Goal: Task Accomplishment & Management: Complete application form

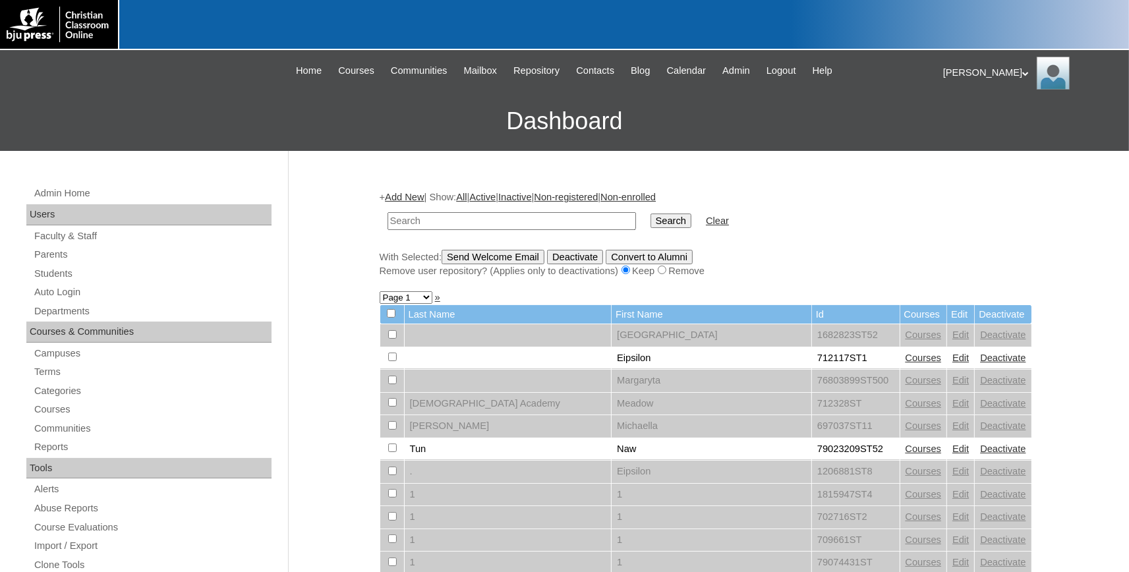
click at [533, 221] on input "text" at bounding box center [512, 221] width 249 height 18
type input "pcalakeland.org"
click at [651, 214] on input "Search" at bounding box center [671, 221] width 41 height 15
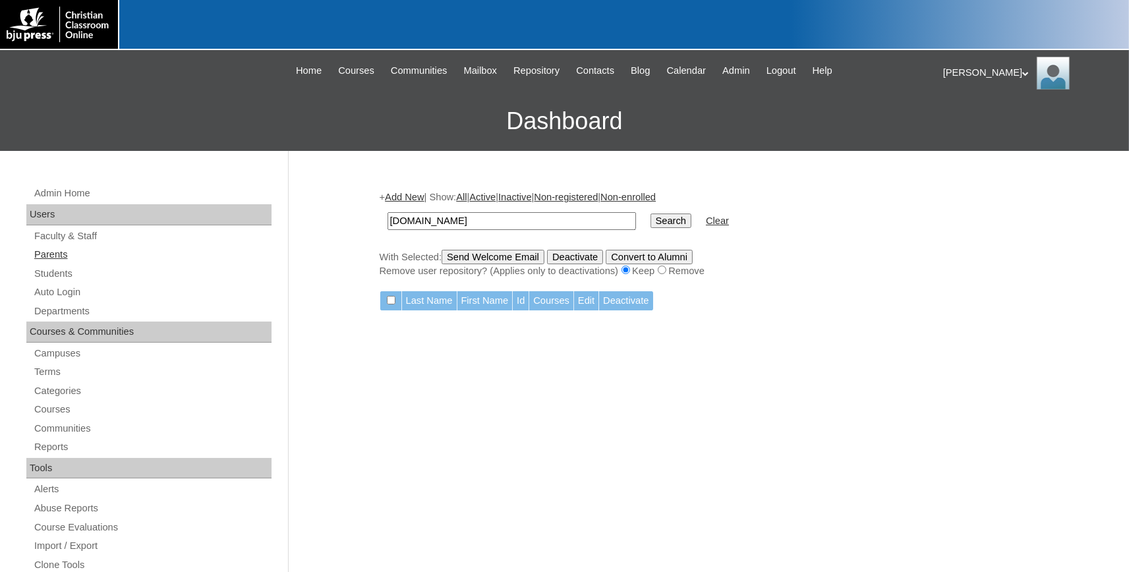
click at [62, 256] on link "Parents" at bounding box center [152, 255] width 239 height 16
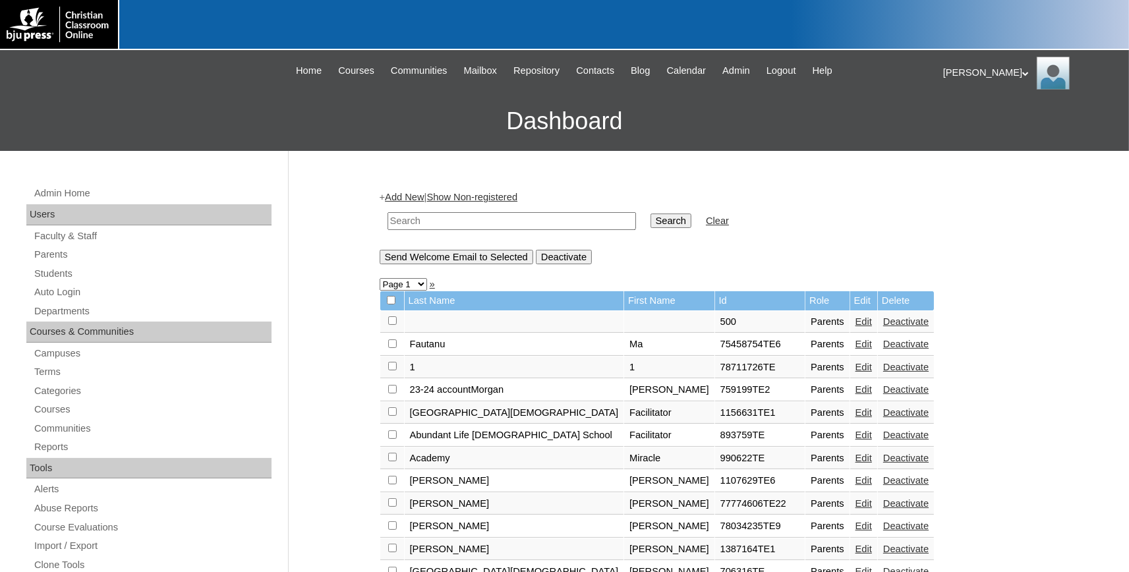
click at [450, 221] on input "text" at bounding box center [512, 221] width 249 height 18
type input "[PERSON_NAME]"
click at [651, 214] on input "Search" at bounding box center [671, 221] width 41 height 15
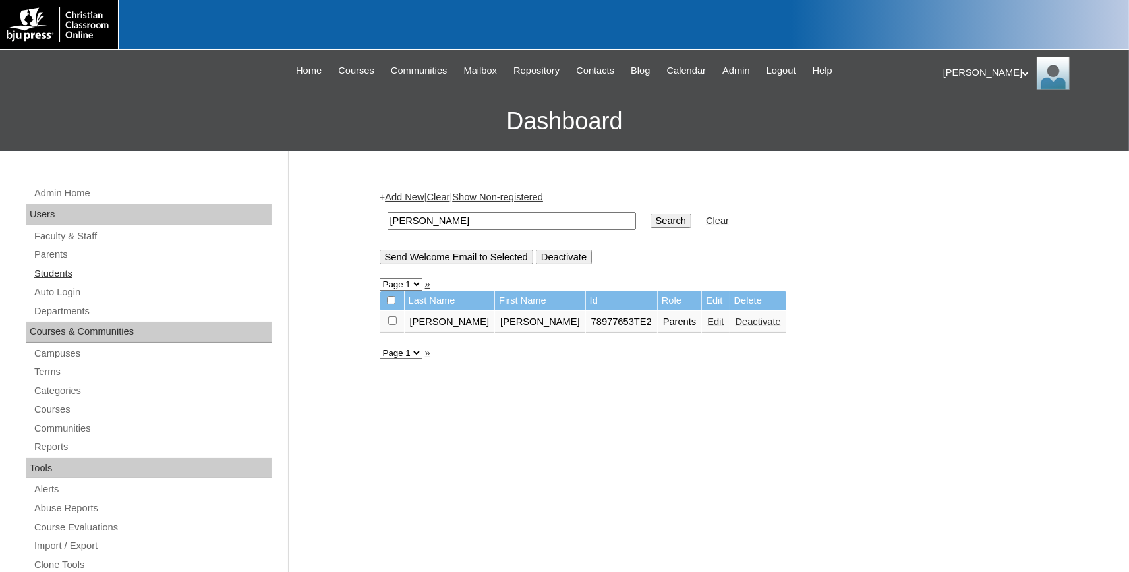
click at [53, 271] on link "Students" at bounding box center [152, 274] width 239 height 16
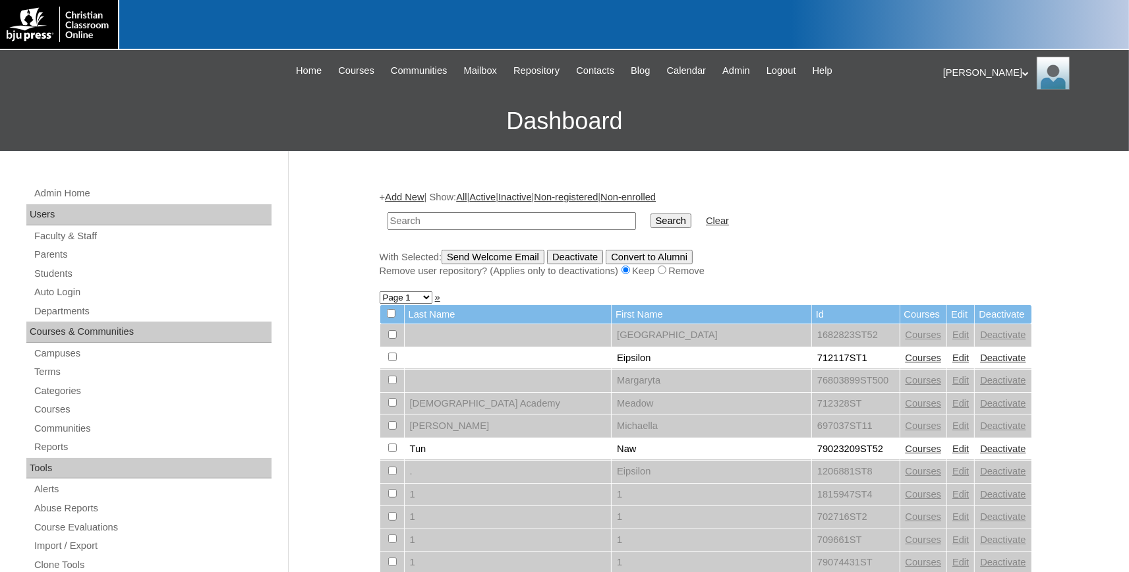
click at [447, 223] on input "text" at bounding box center [512, 221] width 249 height 18
type input "studentpca.org"
click at [651, 214] on input "Search" at bounding box center [671, 221] width 41 height 15
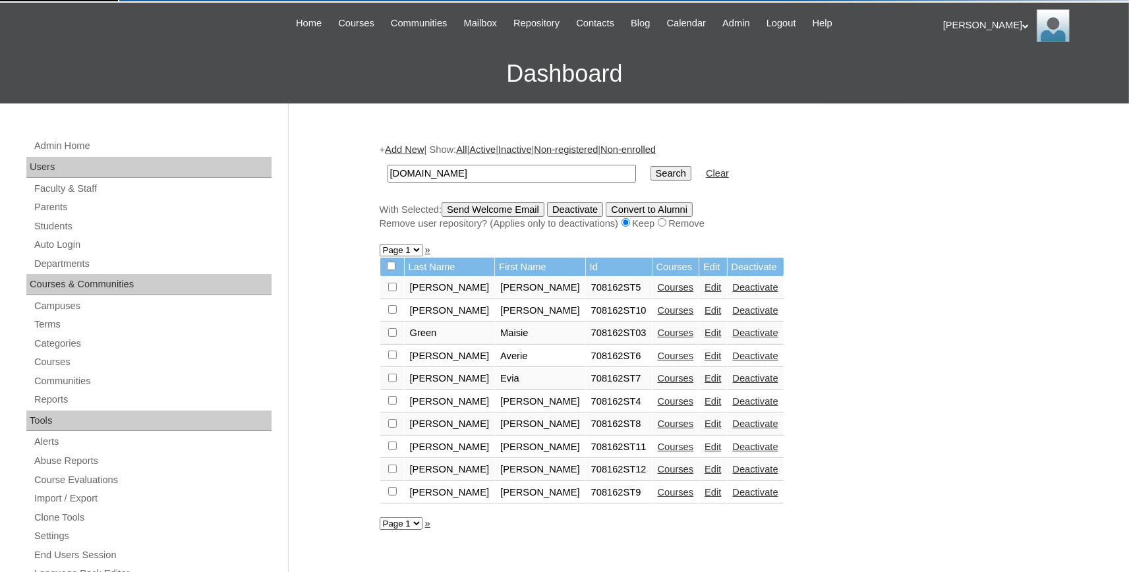
scroll to position [73, 0]
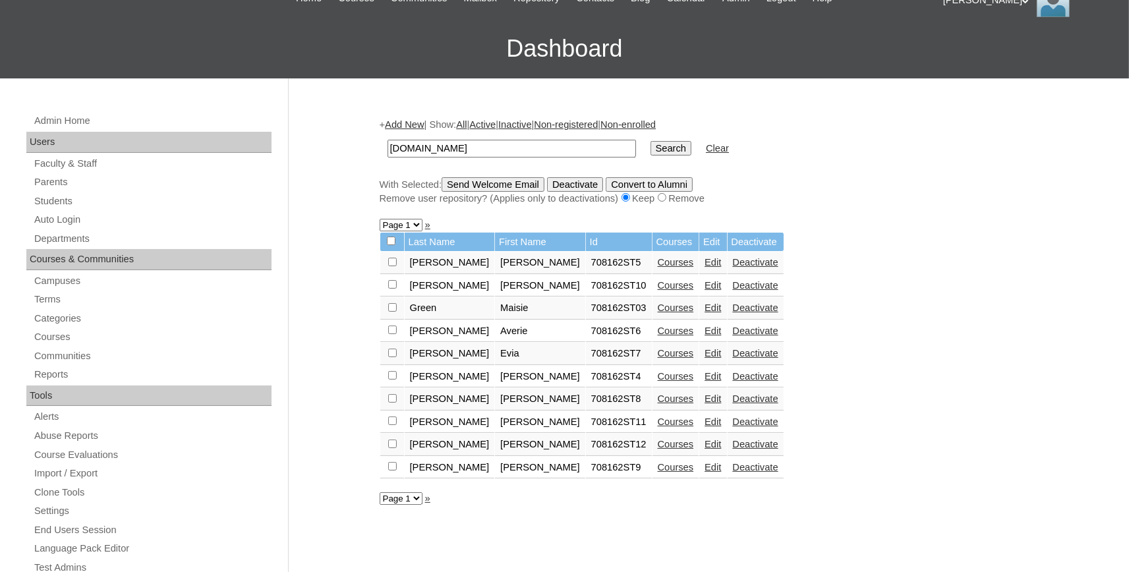
click at [705, 382] on link "Edit" at bounding box center [713, 376] width 16 height 11
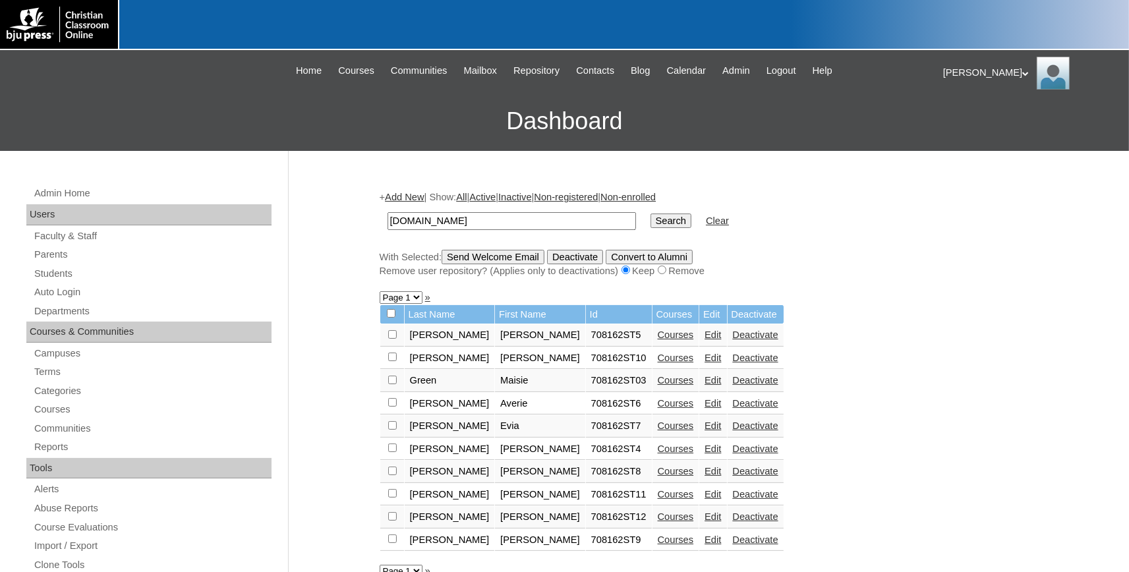
drag, startPoint x: 446, startPoint y: 218, endPoint x: 178, endPoint y: 168, distance: 272.9
click at [388, 212] on input "[DOMAIN_NAME]" at bounding box center [512, 221] width 249 height 18
type input "708612"
click at [651, 214] on input "Search" at bounding box center [671, 221] width 41 height 15
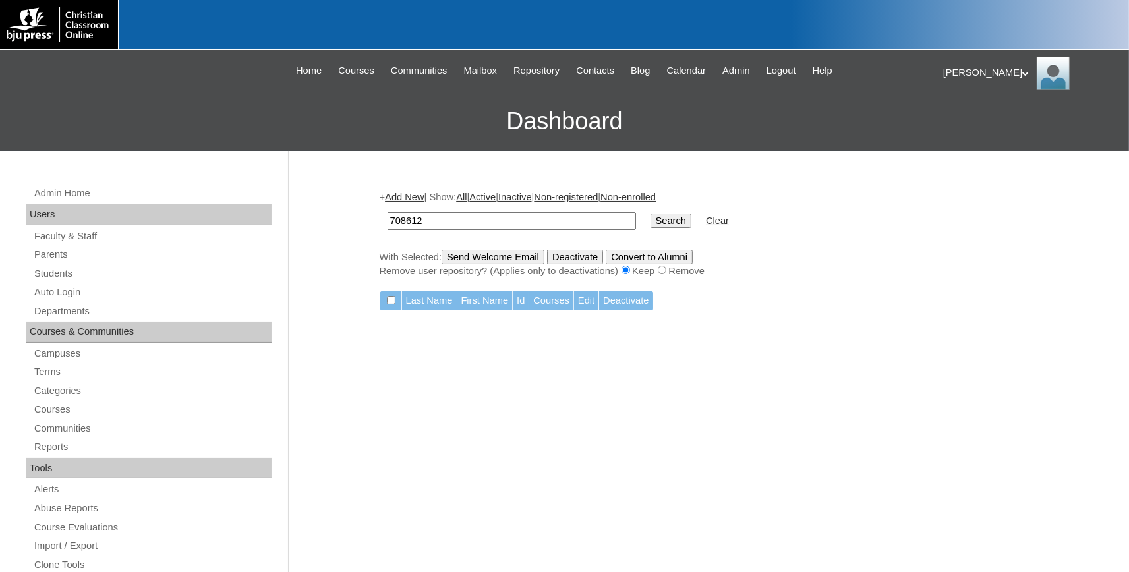
click at [440, 218] on input "708612" at bounding box center [512, 221] width 249 height 18
type input "708162"
click at [651, 214] on input "Search" at bounding box center [671, 221] width 41 height 15
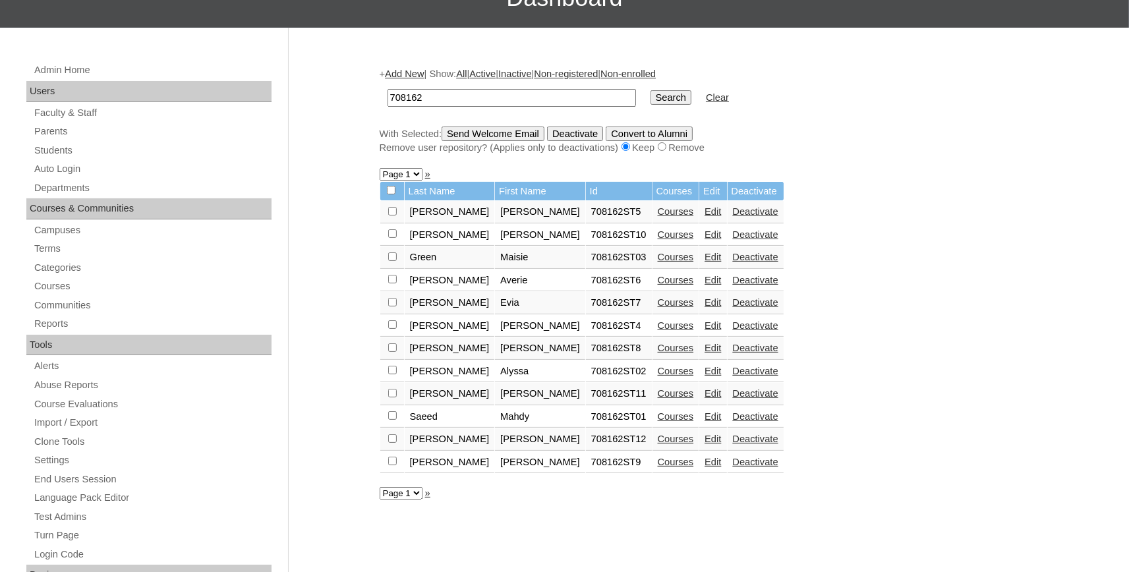
scroll to position [145, 0]
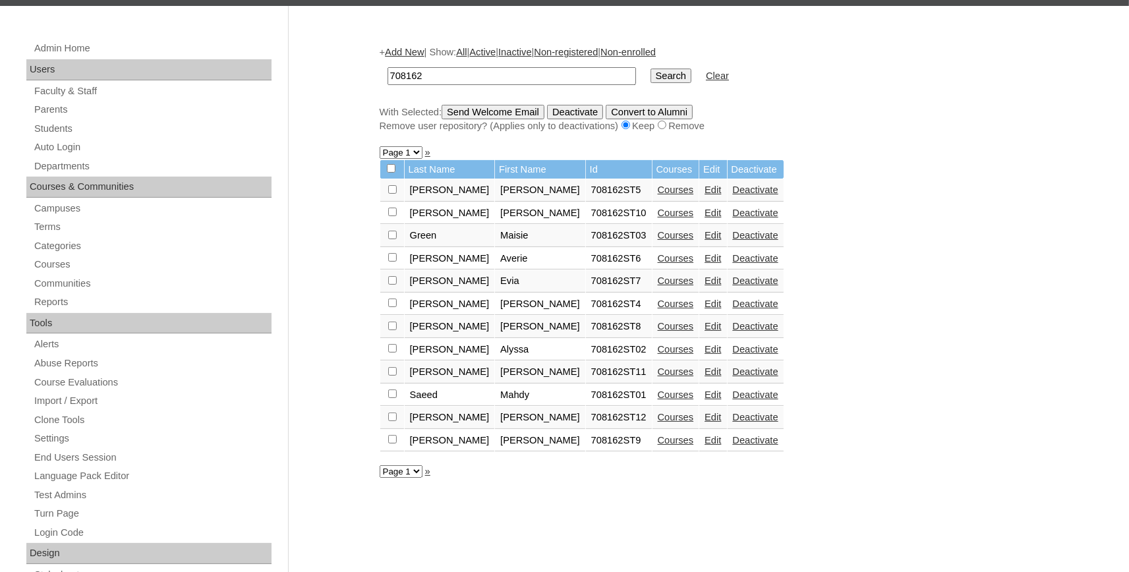
click at [705, 195] on link "Edit" at bounding box center [713, 190] width 16 height 11
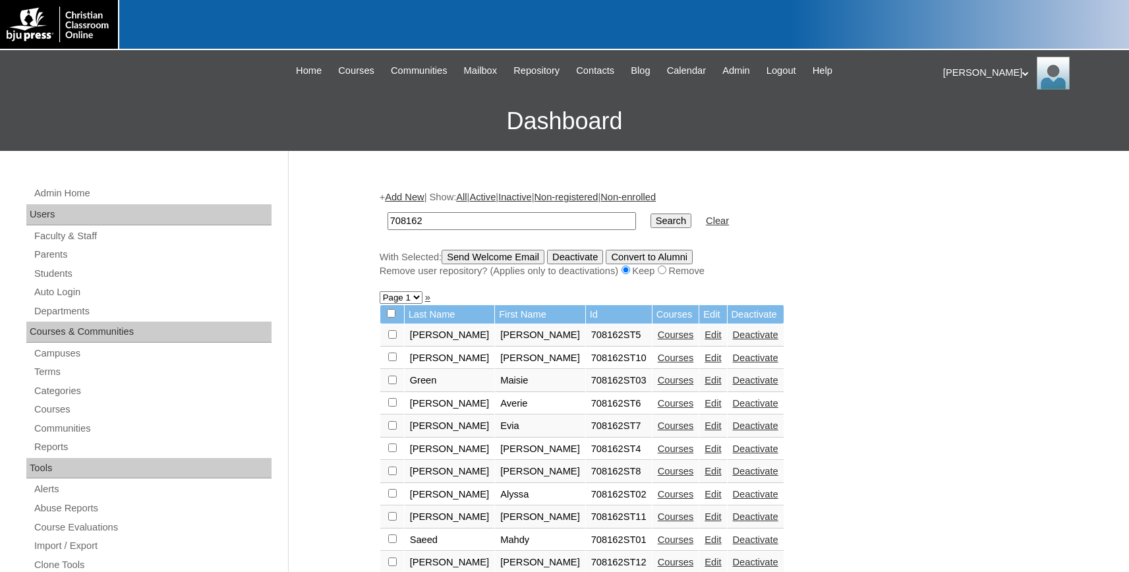
scroll to position [145, 0]
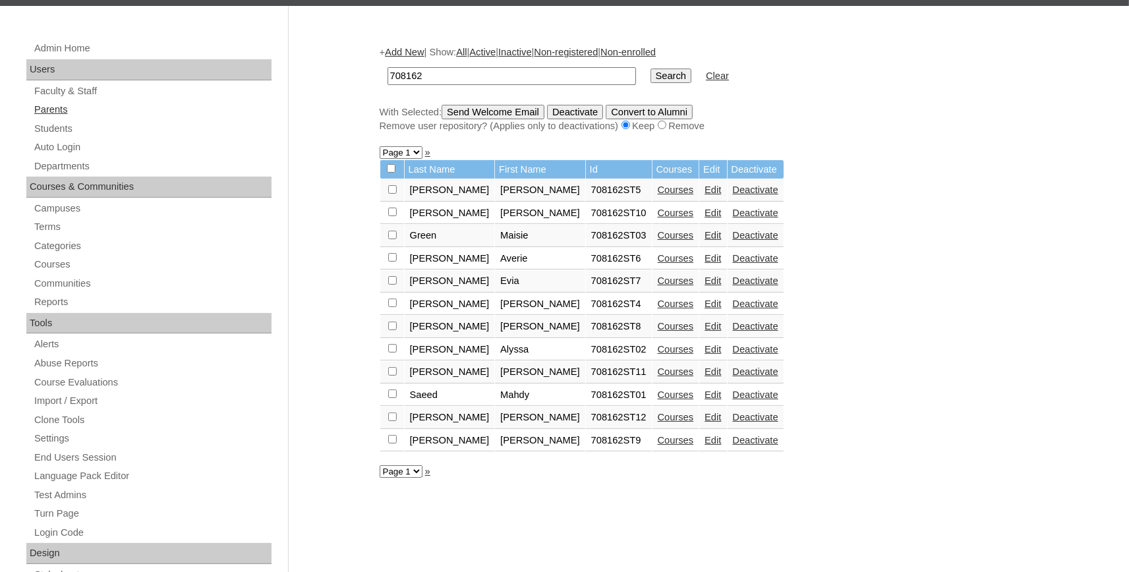
click at [67, 114] on link "Parents" at bounding box center [152, 110] width 239 height 16
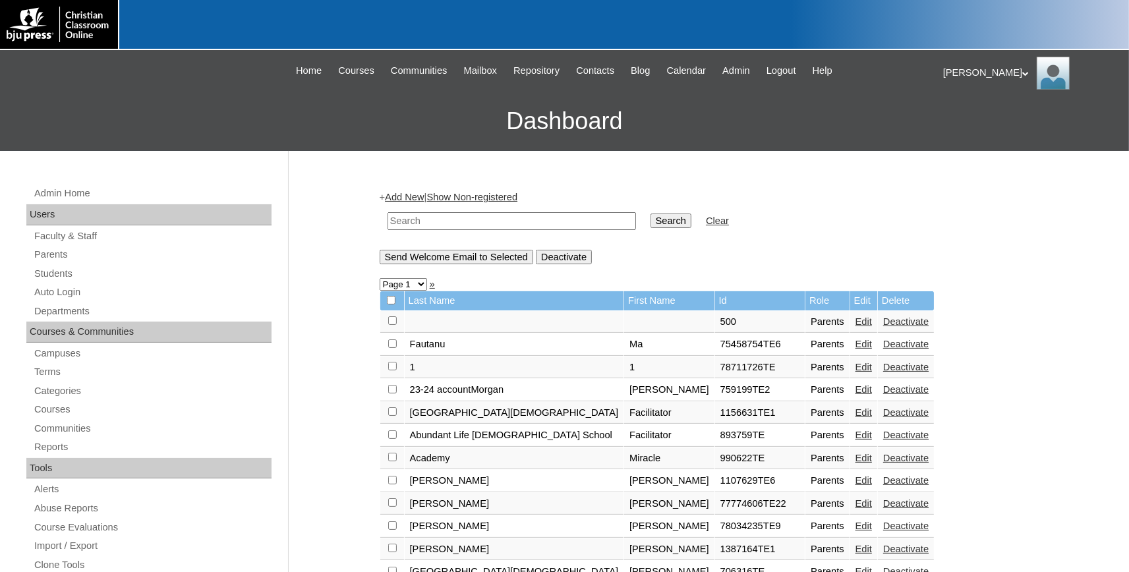
click at [429, 217] on input "text" at bounding box center [512, 221] width 249 height 18
type input "708162"
click at [651, 214] on input "Search" at bounding box center [671, 221] width 41 height 15
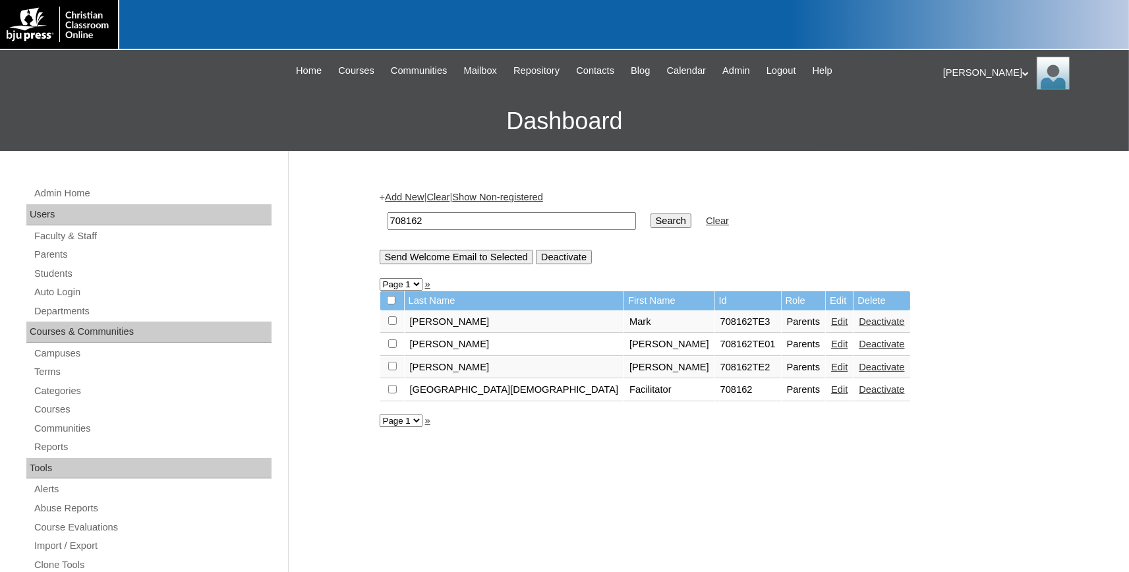
click at [831, 395] on link "Edit" at bounding box center [839, 389] width 16 height 11
click at [413, 197] on link "Add New" at bounding box center [404, 197] width 39 height 11
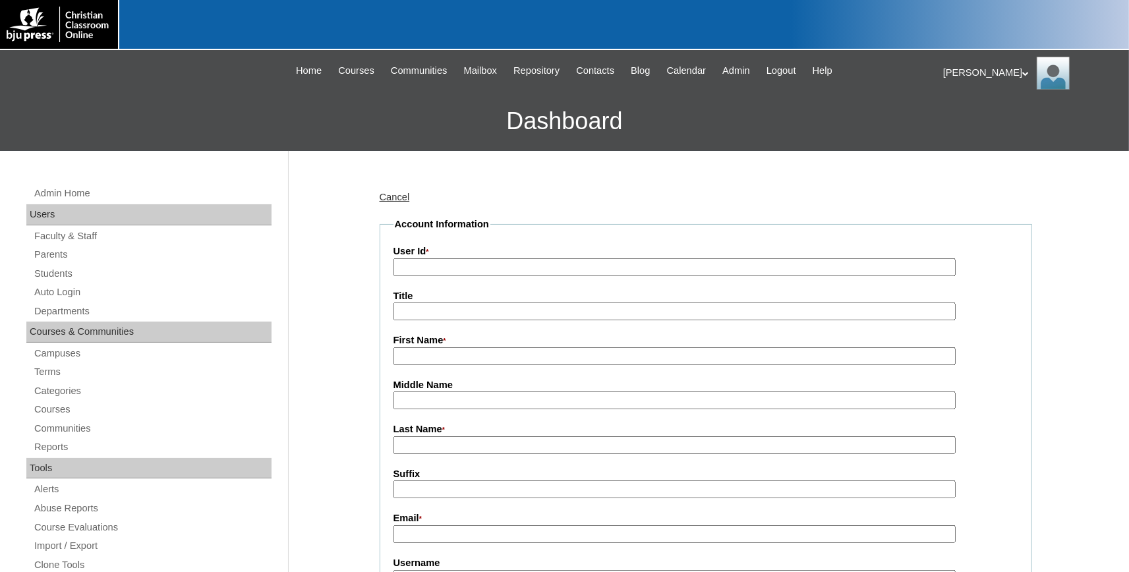
click at [453, 268] on input "User Id *" at bounding box center [675, 267] width 562 height 18
type input "708162TE4"
click at [439, 355] on input "First Name *" at bounding box center [675, 356] width 562 height 18
type input "r"
type input "[PERSON_NAME]"
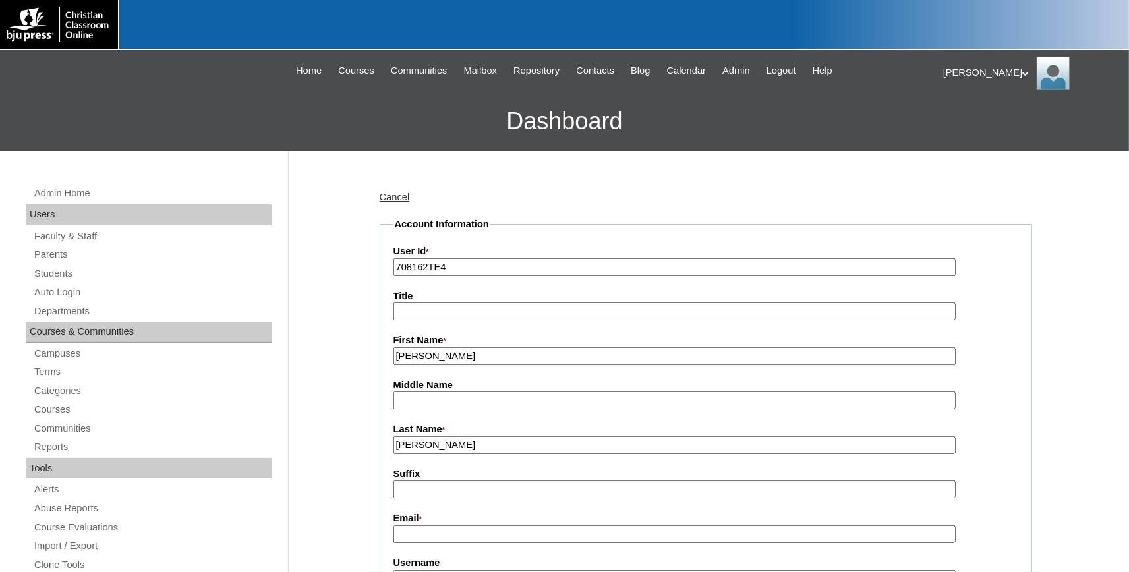
type input "[PERSON_NAME]"
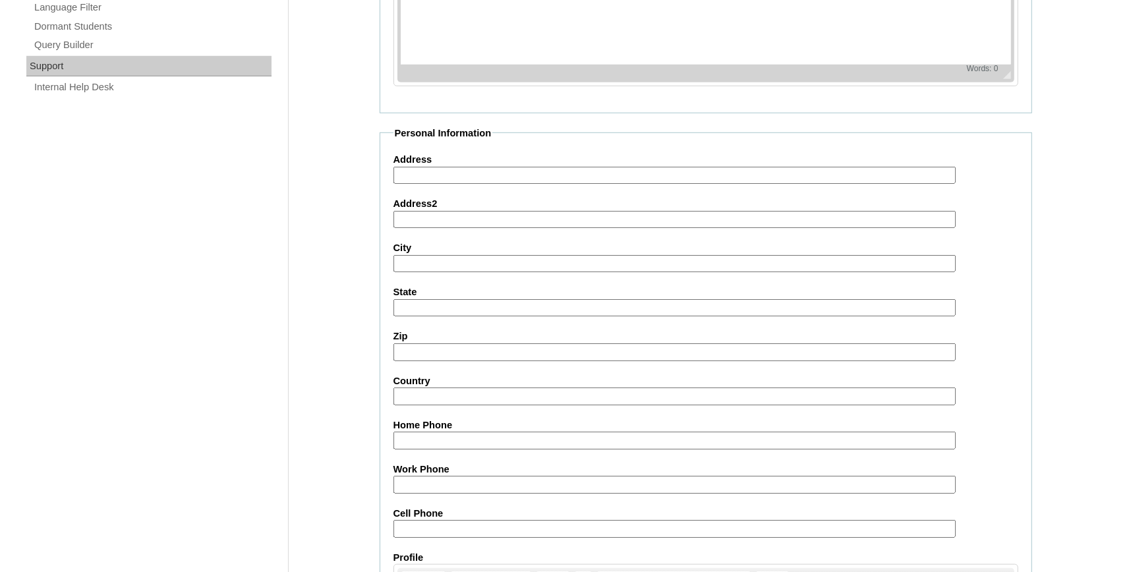
scroll to position [1211, 0]
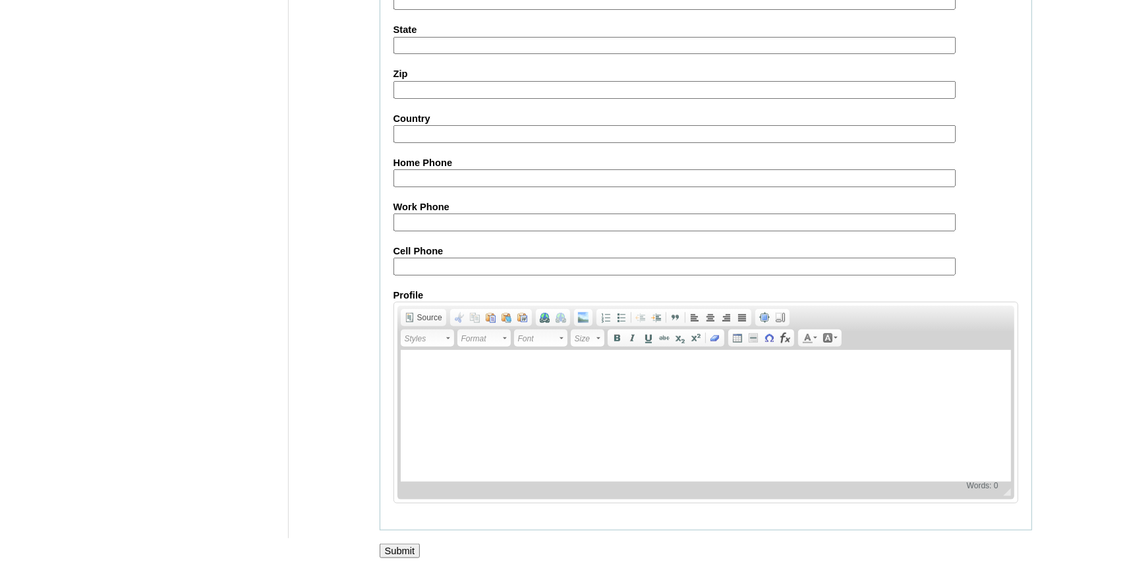
type input "[PERSON_NAME][EMAIL_ADDRESS][PERSON_NAME][DOMAIN_NAME]"
click at [390, 544] on input "Submit" at bounding box center [400, 551] width 41 height 15
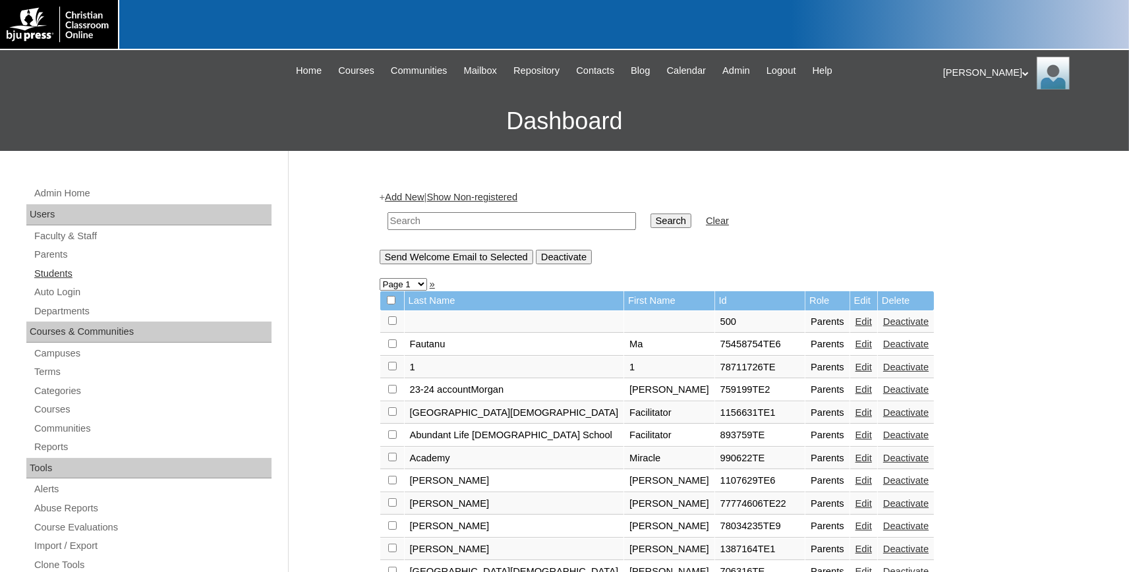
click at [61, 276] on link "Students" at bounding box center [152, 274] width 239 height 16
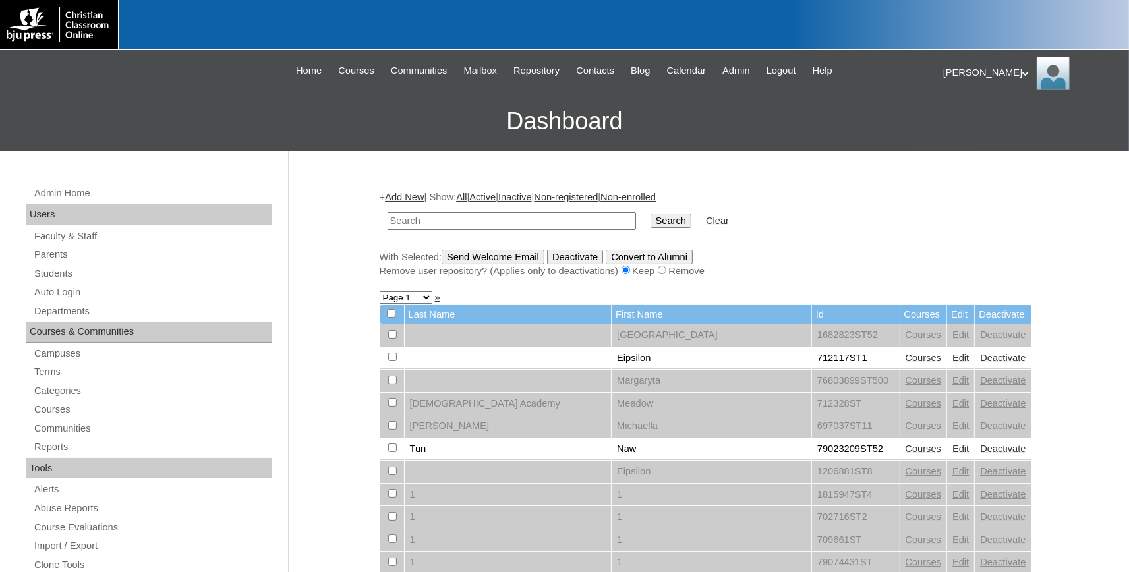
click at [431, 223] on input "text" at bounding box center [512, 221] width 249 height 18
type input "708162"
click at [651, 214] on input "Search" at bounding box center [671, 221] width 41 height 15
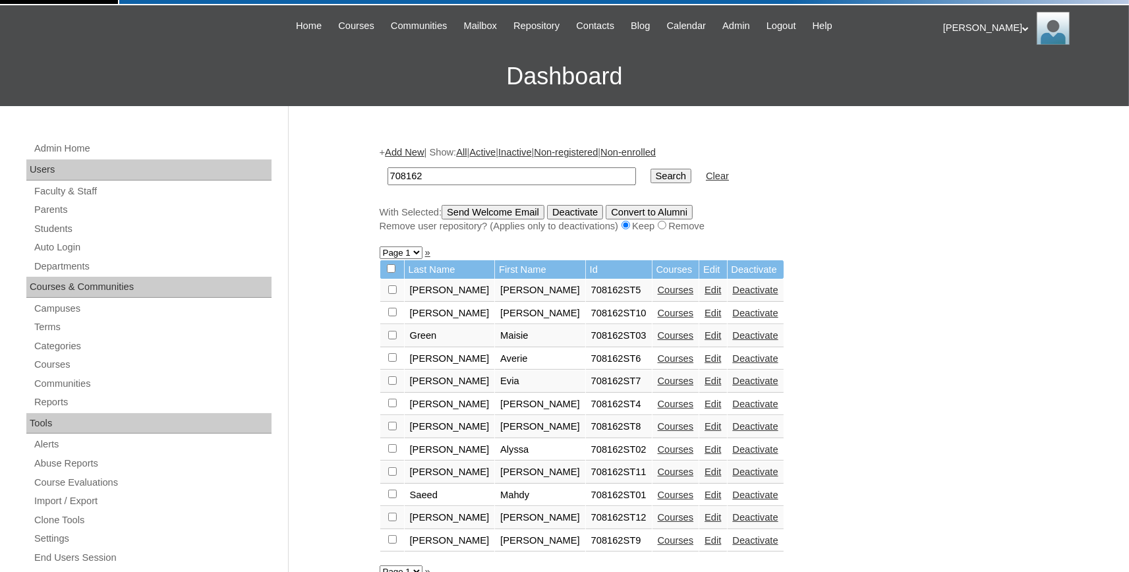
scroll to position [73, 0]
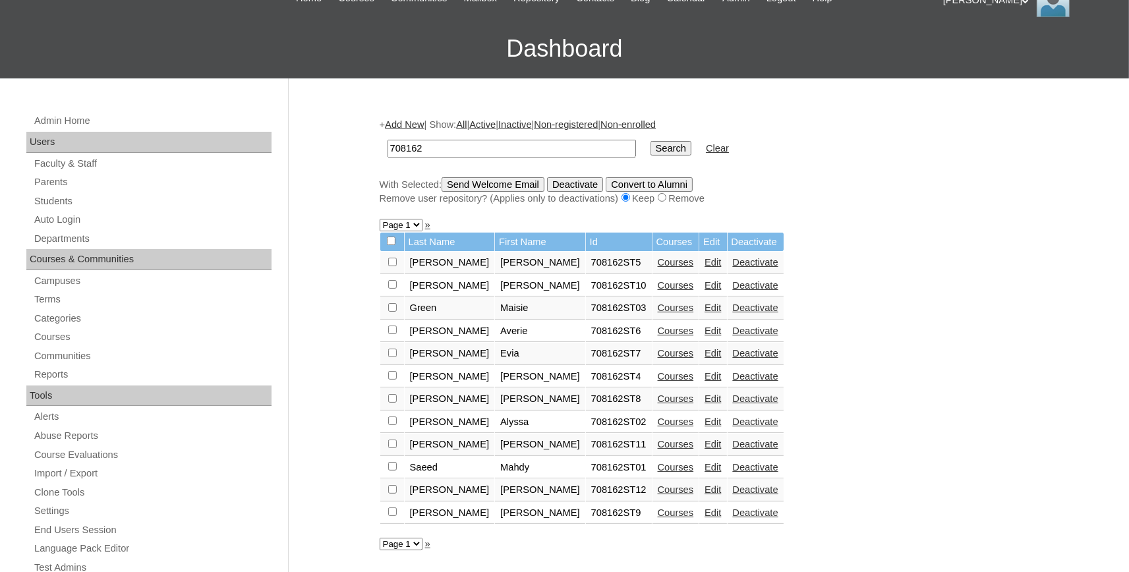
click at [419, 126] on link "Add New" at bounding box center [404, 124] width 39 height 11
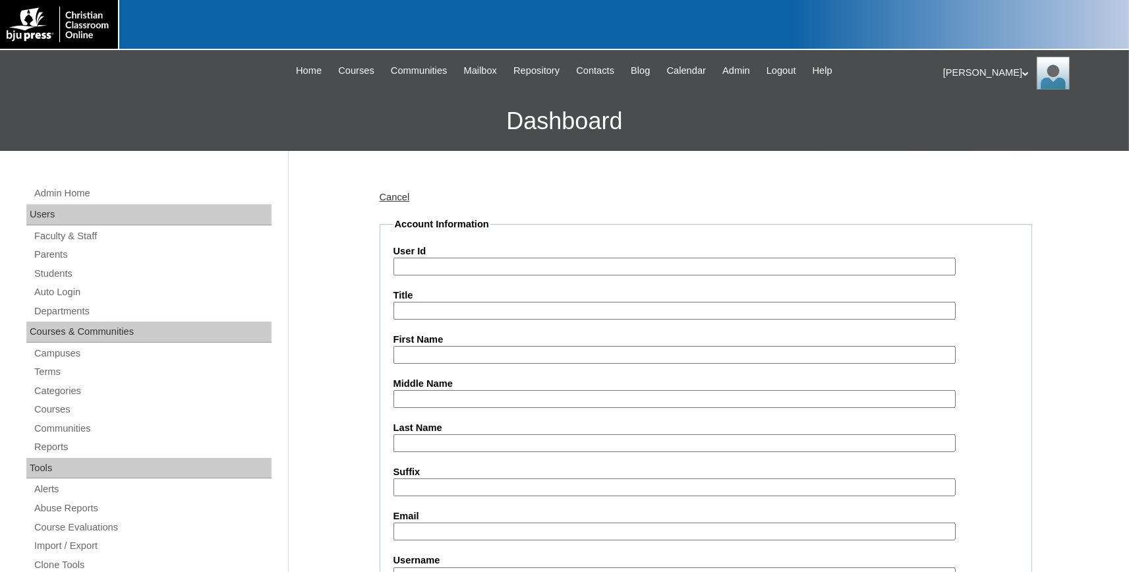
click at [469, 269] on input "User Id" at bounding box center [675, 267] width 562 height 18
type input "708162ST13"
click at [589, 353] on input "First Name" at bounding box center [675, 355] width 562 height 18
type input "Emma"
type input "G"
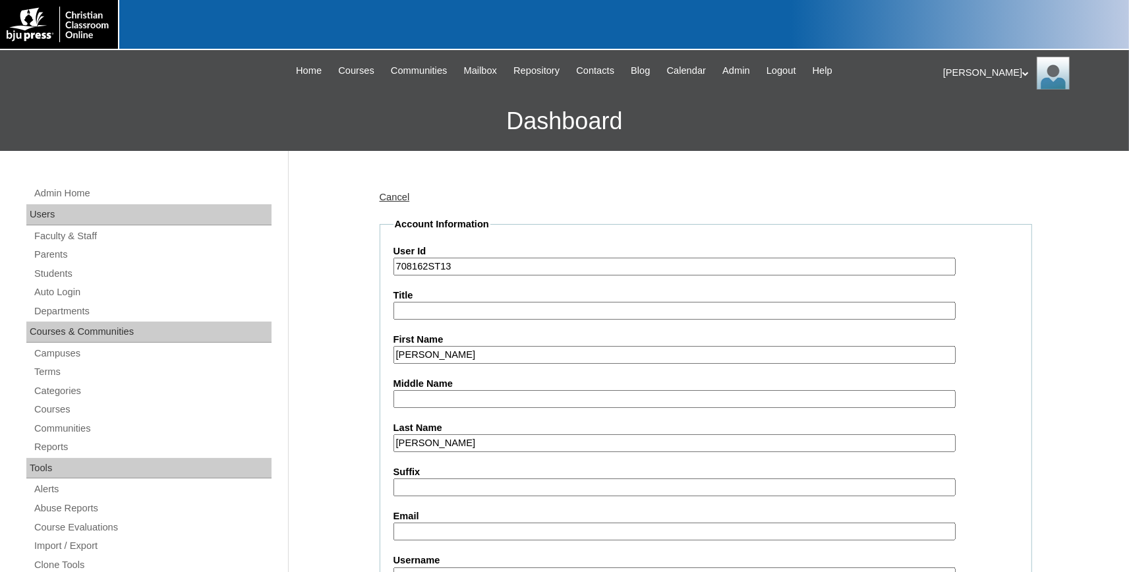
type input "Freeman"
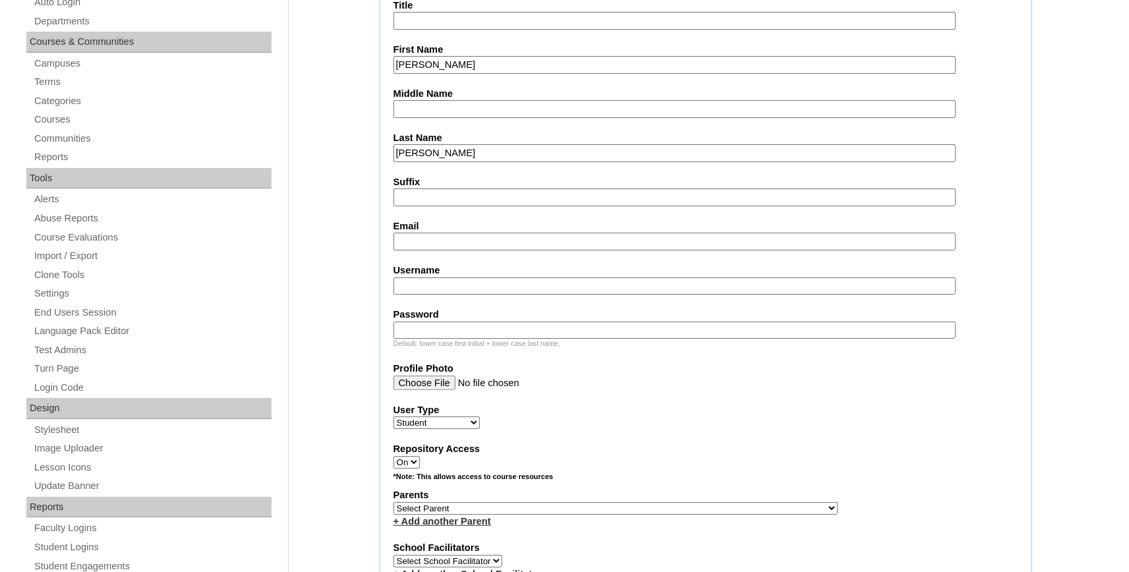
paste input "emma.freeman@studentpca.org"
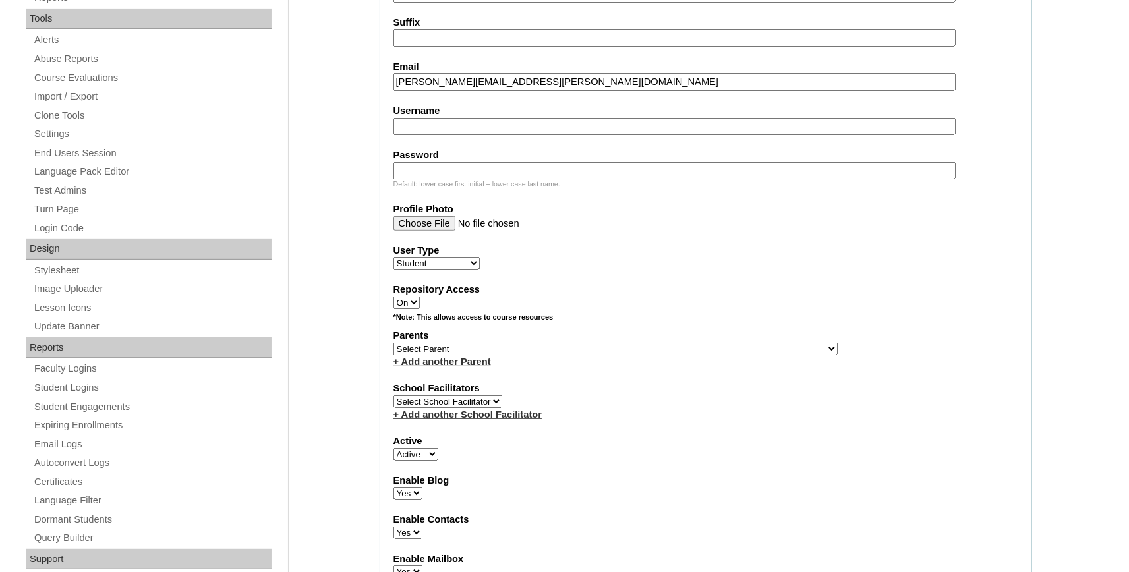
scroll to position [508, 0]
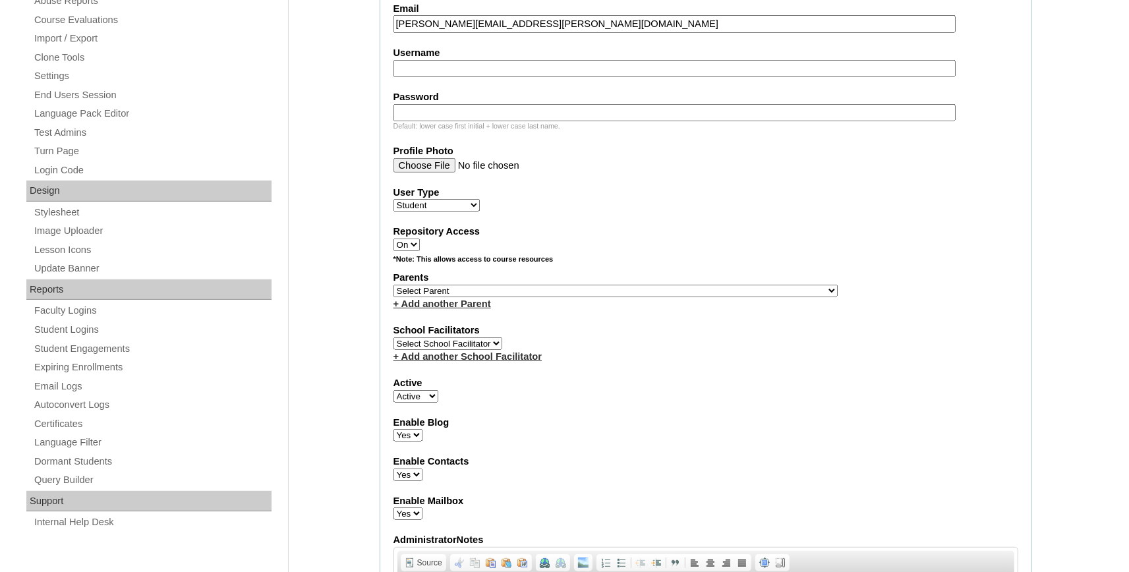
type input "emma.freeman@studentpca.org"
select select "36978"
click option "Evans, Mark" at bounding box center [0, 0] width 0 height 0
click at [474, 307] on link "+ Add another Parent" at bounding box center [443, 304] width 98 height 11
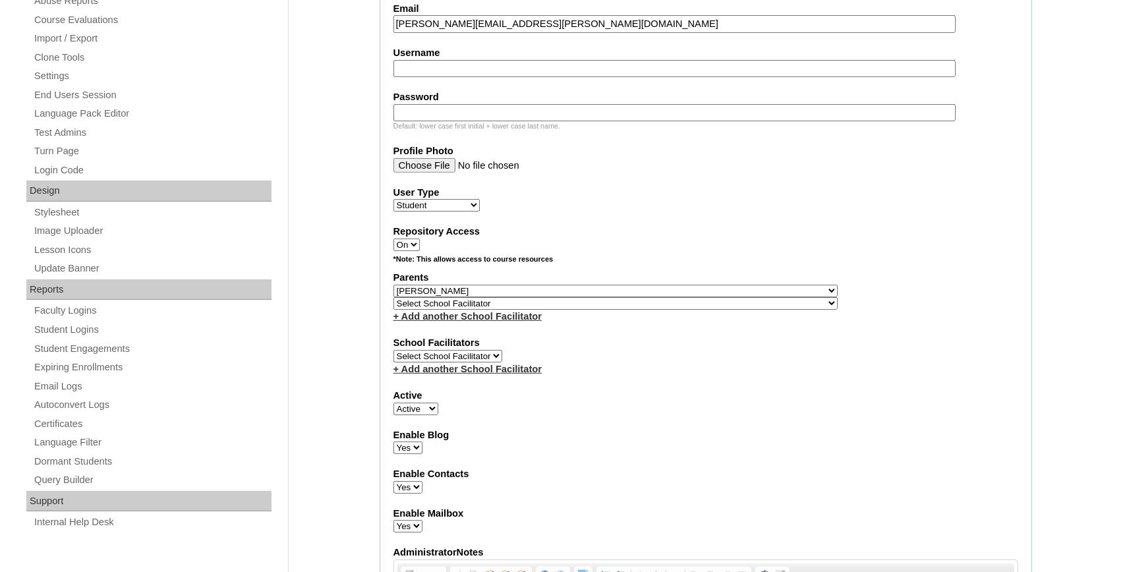
select select "37434"
click option "Padgett, Randy" at bounding box center [0, 0] width 0 height 0
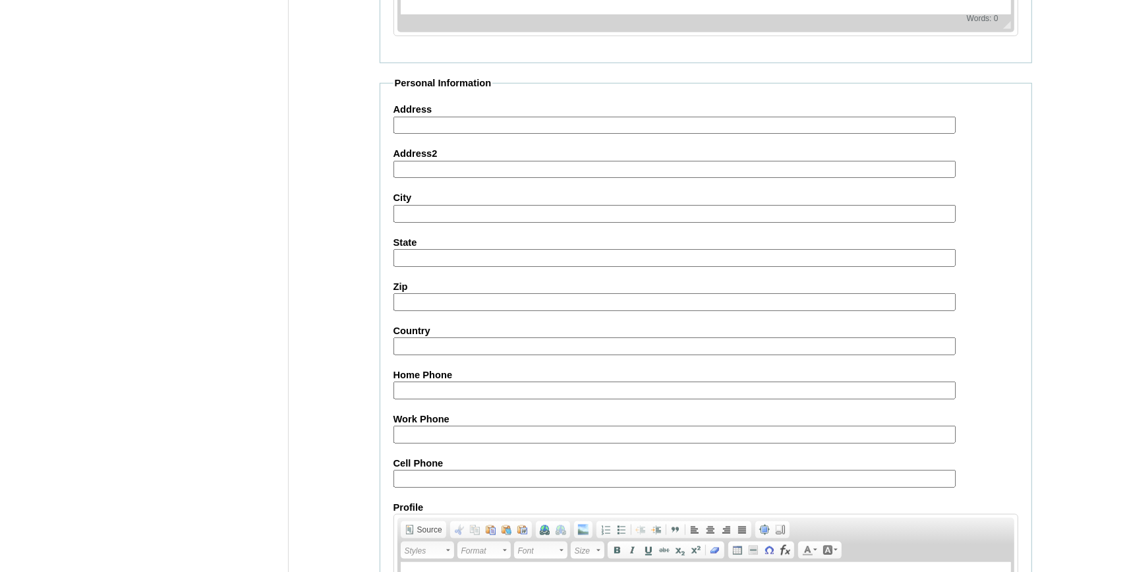
scroll to position [1463, 0]
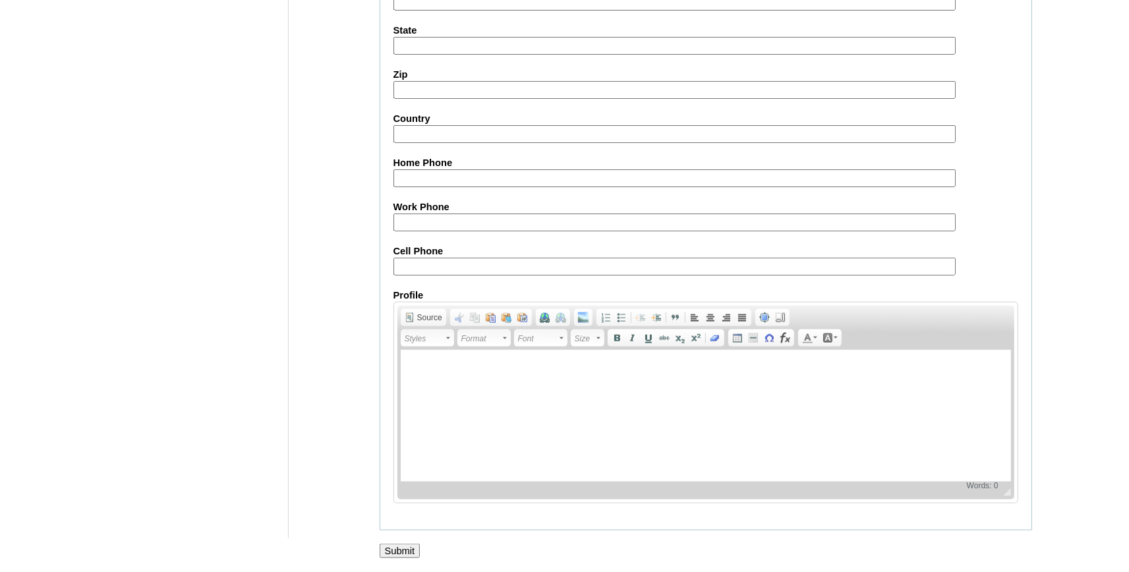
click at [396, 552] on input "Submit" at bounding box center [400, 551] width 41 height 15
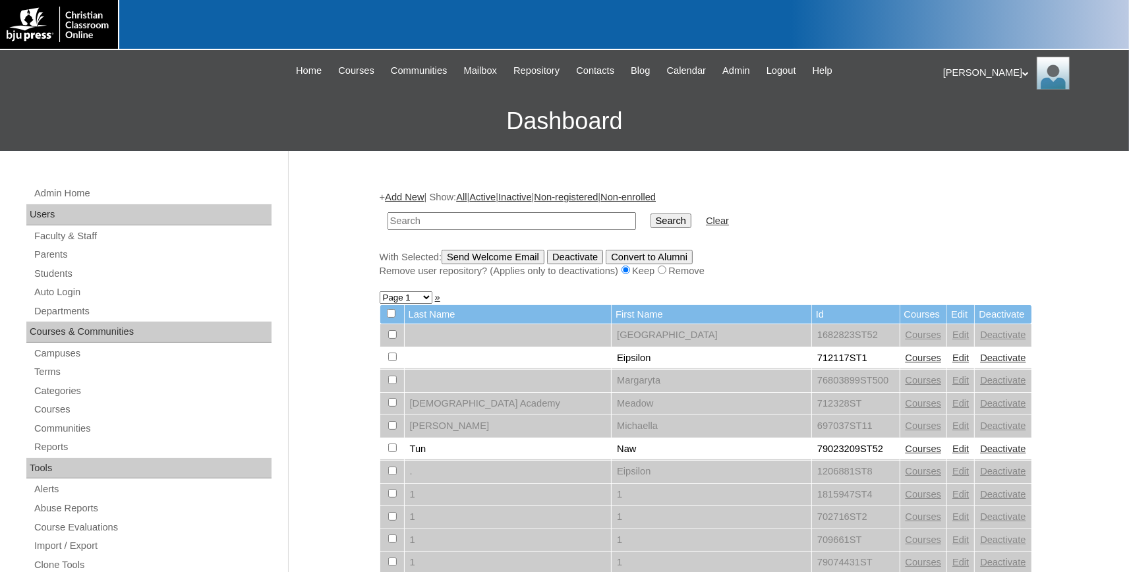
click at [411, 227] on input "text" at bounding box center [512, 221] width 249 height 18
type input "708162"
click at [651, 214] on input "Search" at bounding box center [671, 221] width 41 height 15
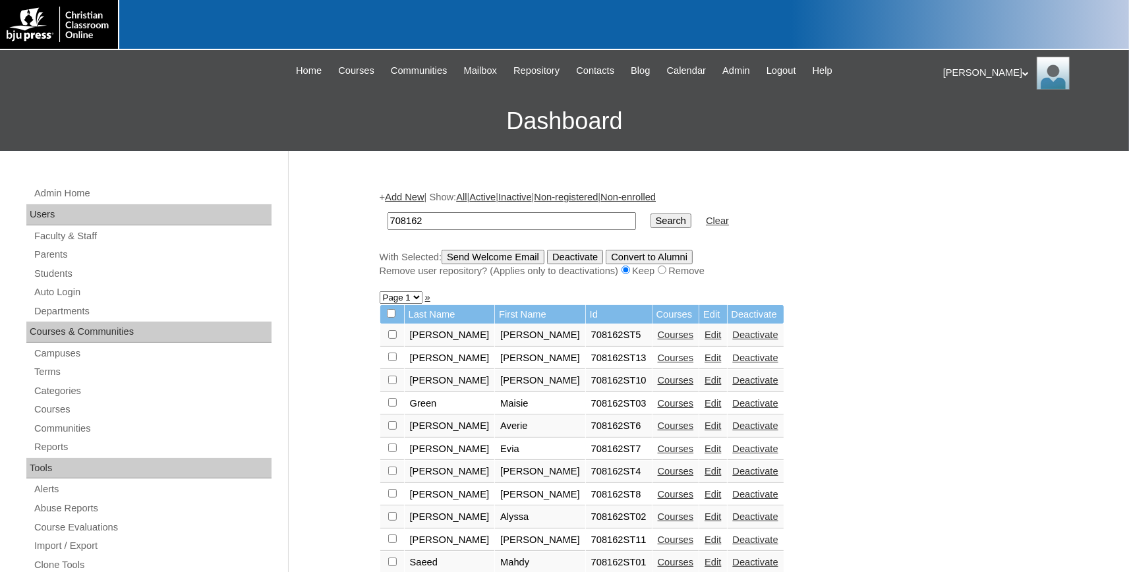
click at [658, 361] on link "Courses" at bounding box center [676, 358] width 36 height 11
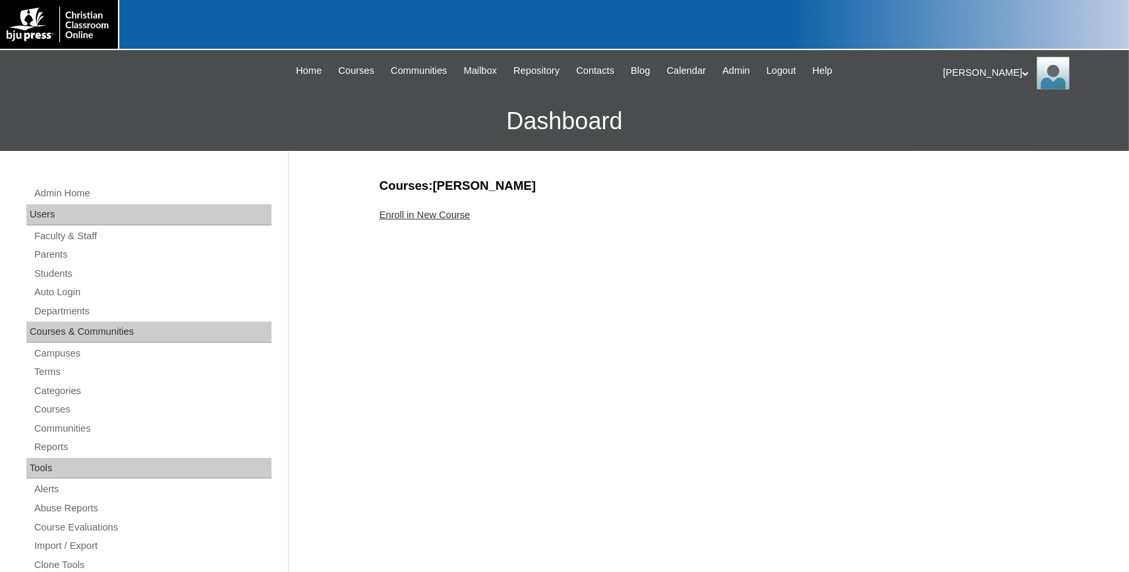
click at [406, 210] on link "Enroll in New Course" at bounding box center [425, 215] width 91 height 11
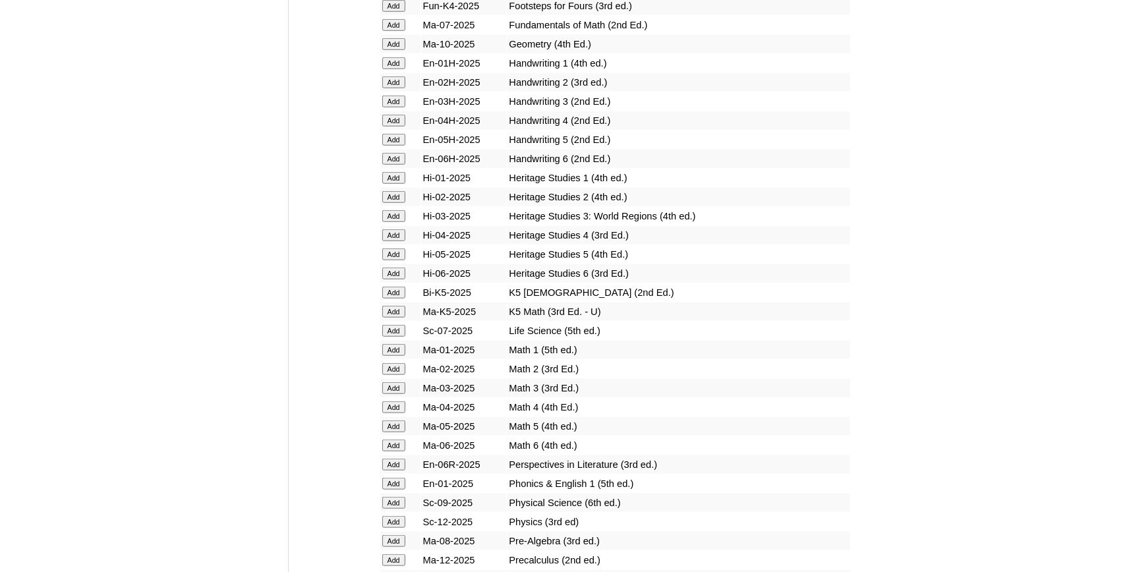
scroll to position [1015, 0]
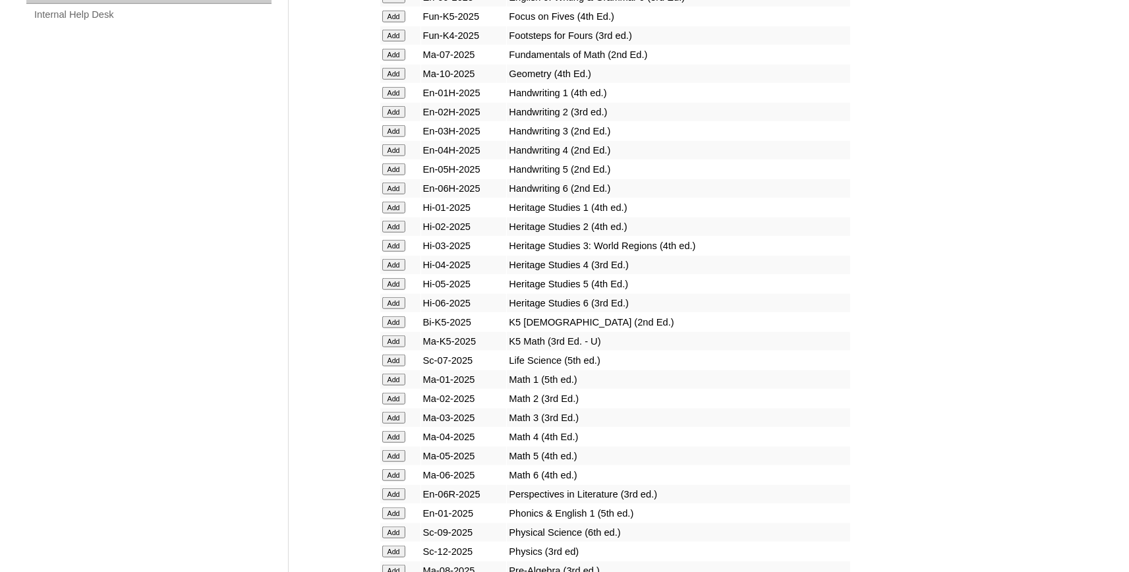
click at [392, 80] on input "Add" at bounding box center [393, 74] width 23 height 12
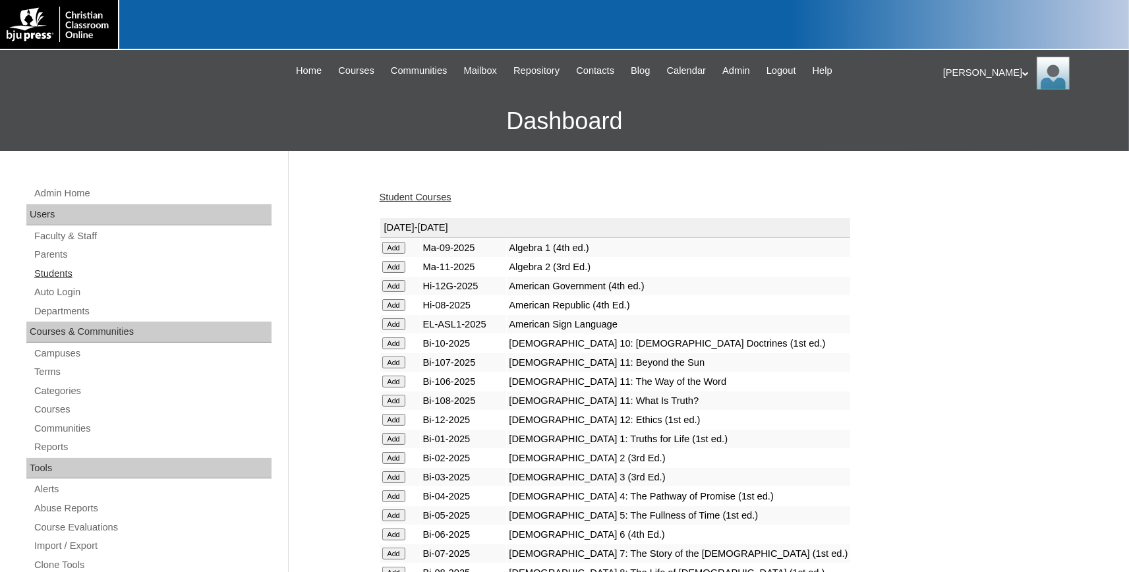
click at [53, 274] on link "Students" at bounding box center [152, 274] width 239 height 16
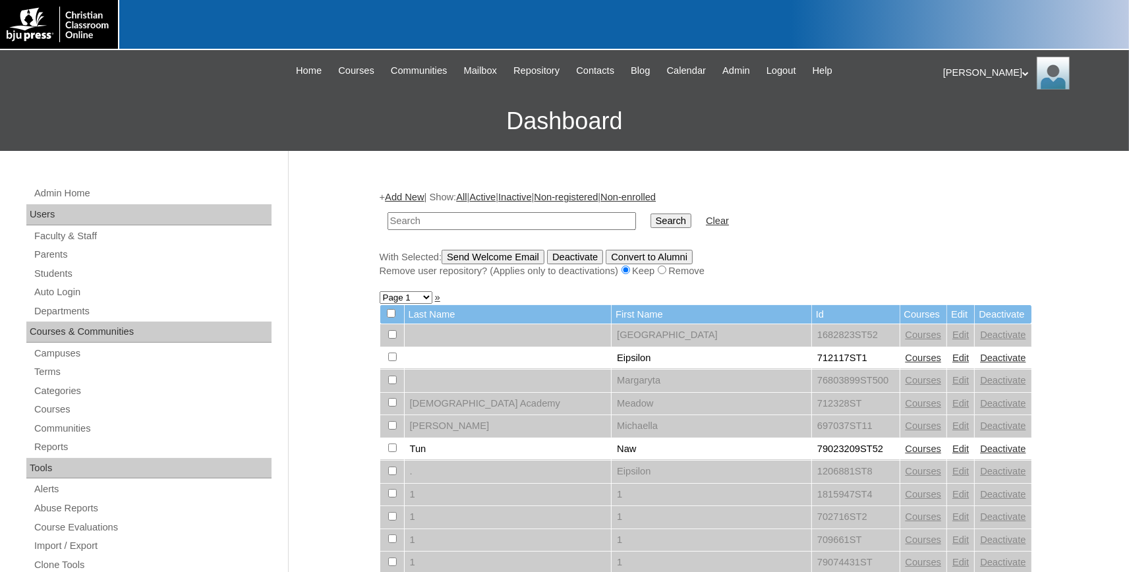
click at [454, 223] on input "text" at bounding box center [512, 221] width 249 height 18
type input "708162"
click at [651, 214] on input "Search" at bounding box center [671, 221] width 41 height 15
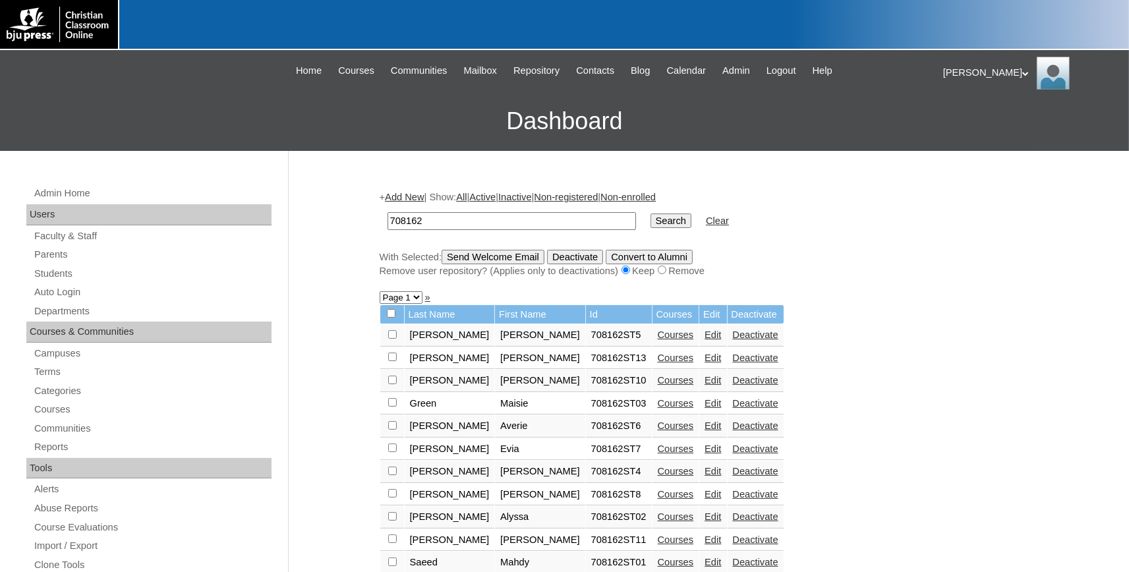
click at [390, 360] on input "checkbox" at bounding box center [392, 357] width 9 height 9
checkbox input "true"
click at [500, 256] on input "Send Welcome Email" at bounding box center [493, 257] width 103 height 15
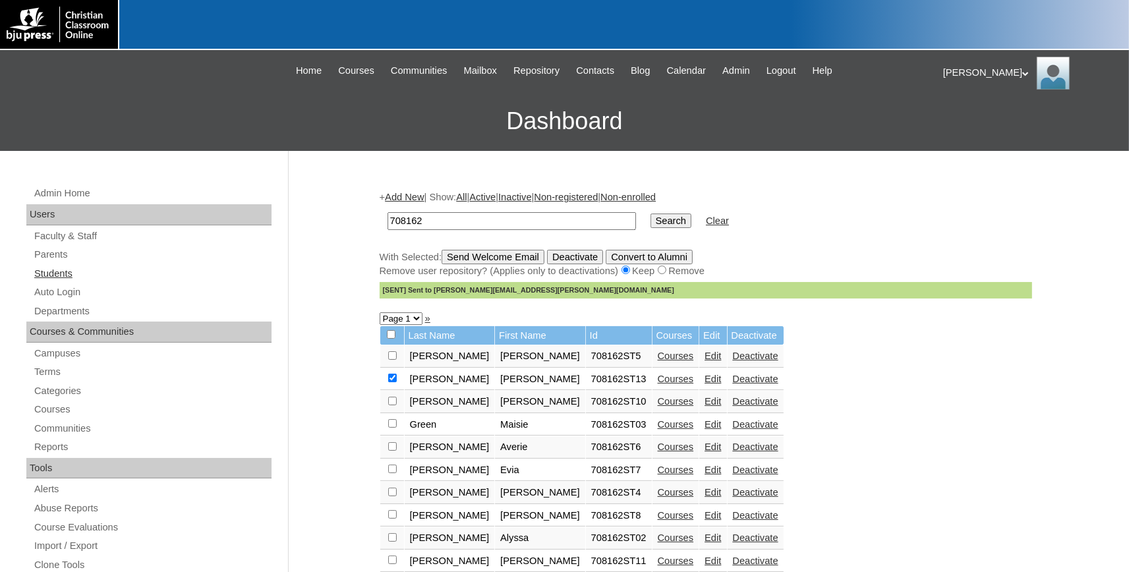
click at [58, 273] on link "Students" at bounding box center [152, 274] width 239 height 16
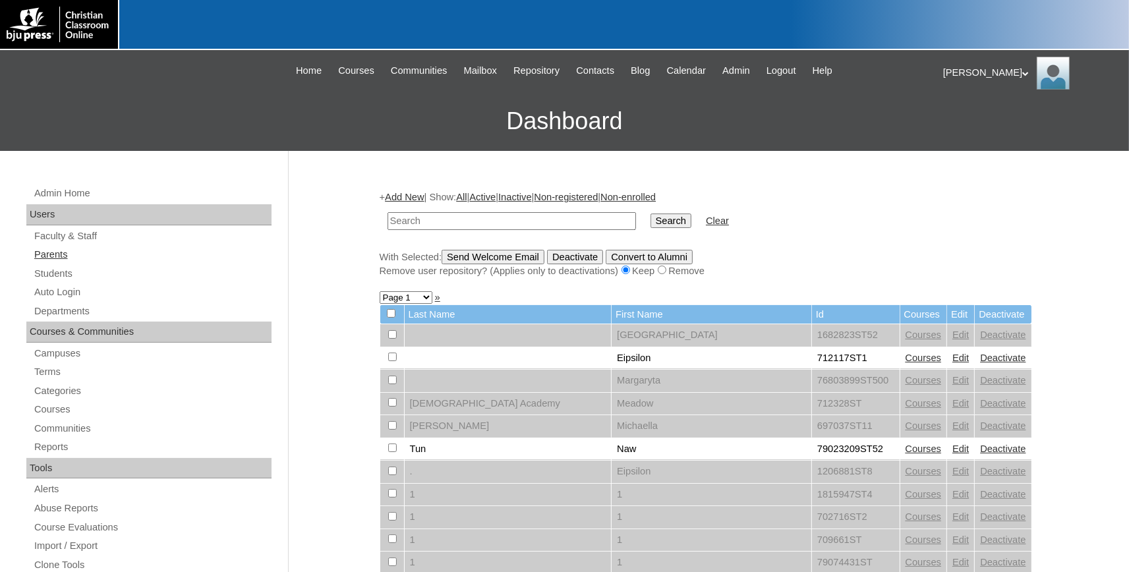
click at [55, 257] on link "Parents" at bounding box center [152, 255] width 239 height 16
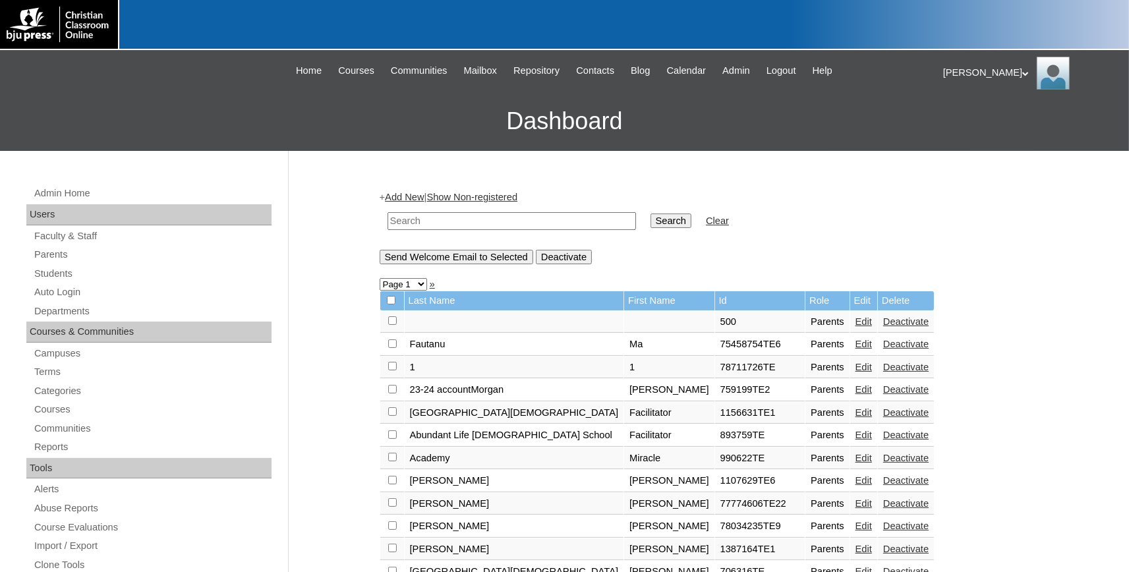
click at [404, 218] on input "text" at bounding box center [512, 221] width 249 height 18
type input "708162"
click at [651, 214] on input "Search" at bounding box center [671, 221] width 41 height 15
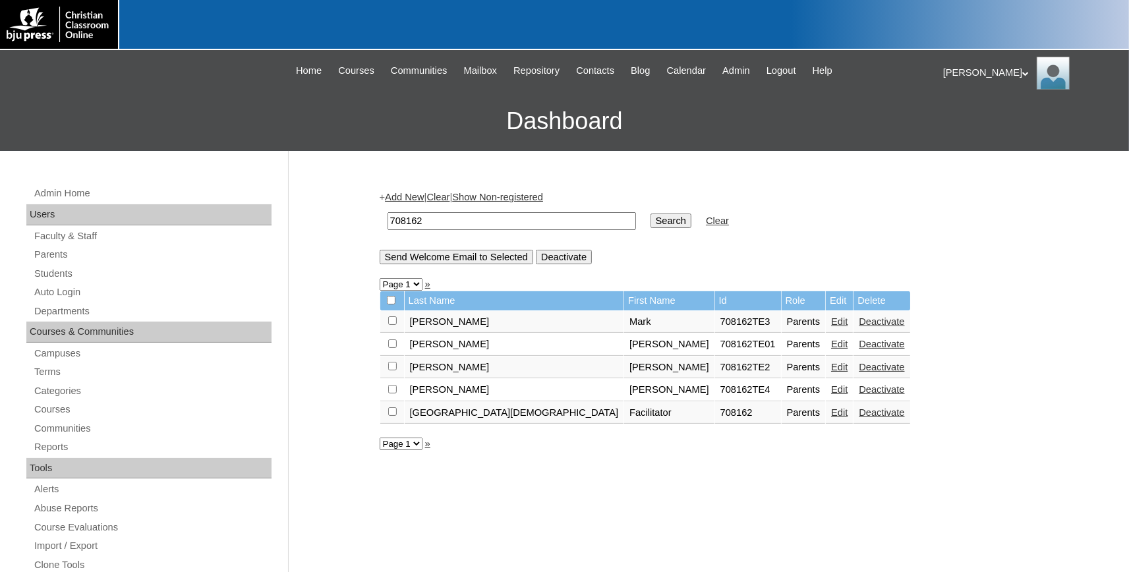
click at [394, 394] on input "checkbox" at bounding box center [392, 389] width 9 height 9
checkbox input "true"
click at [459, 264] on input "Send Welcome Email to Selected" at bounding box center [457, 257] width 154 height 15
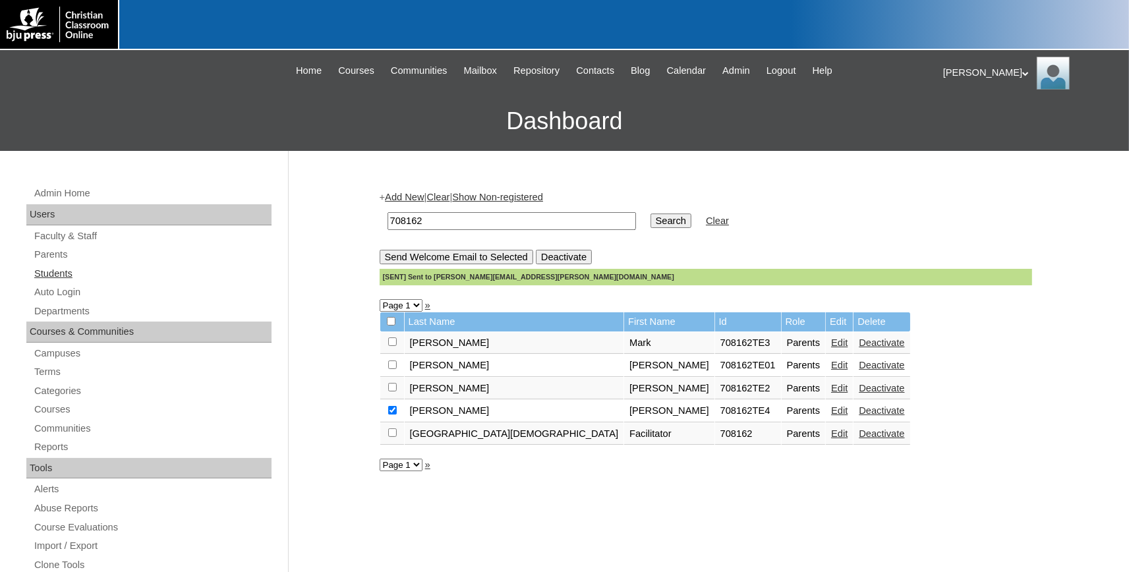
click at [73, 272] on link "Students" at bounding box center [152, 274] width 239 height 16
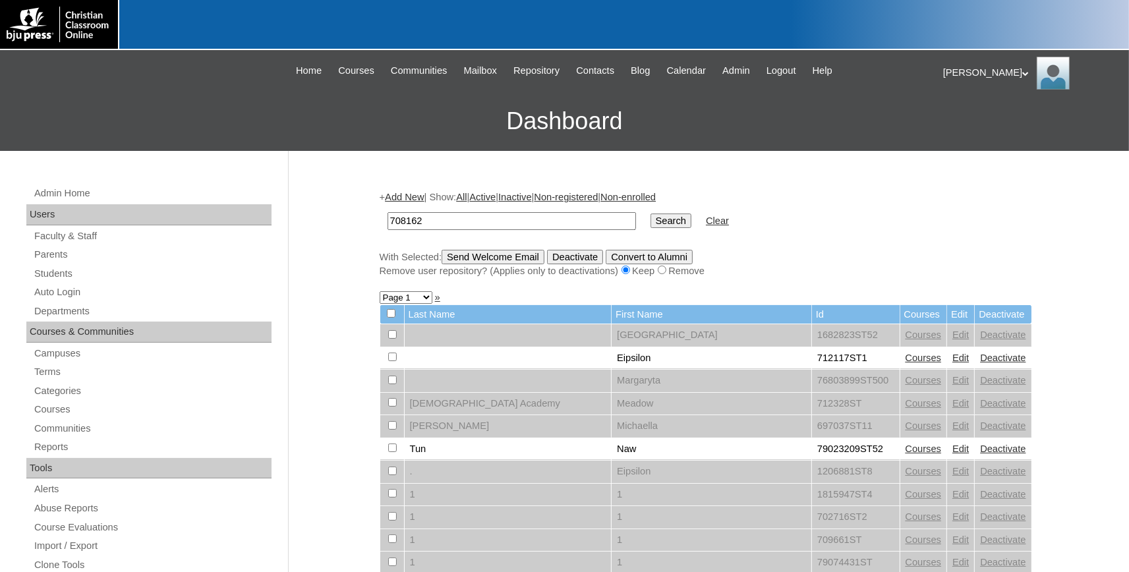
type input "708162"
click at [651, 214] on input "Search" at bounding box center [671, 221] width 41 height 15
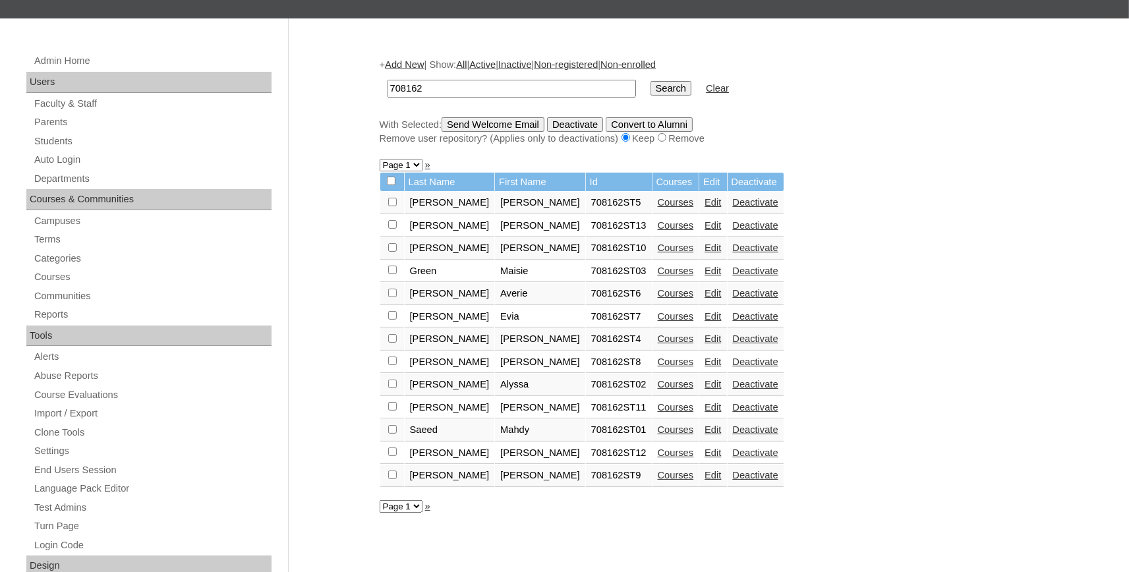
scroll to position [145, 0]
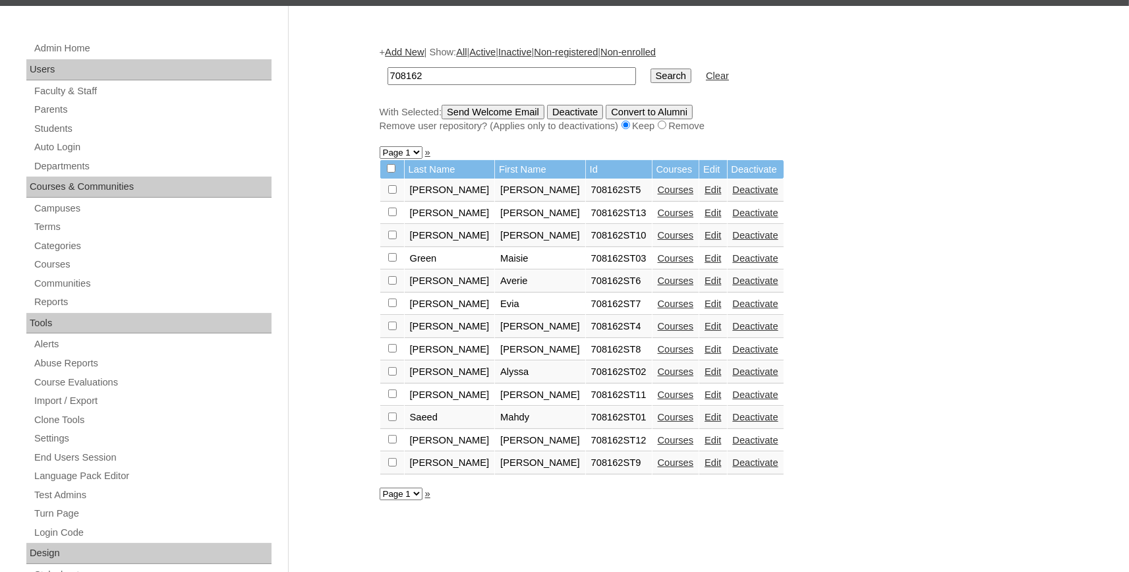
click at [658, 217] on link "Courses" at bounding box center [676, 213] width 36 height 11
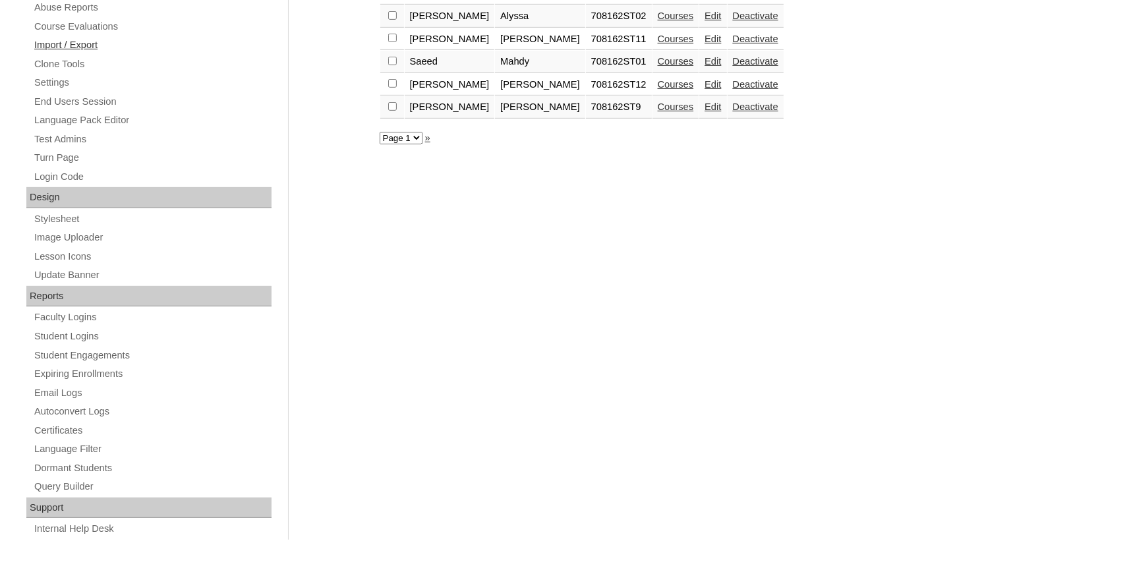
scroll to position [138, 0]
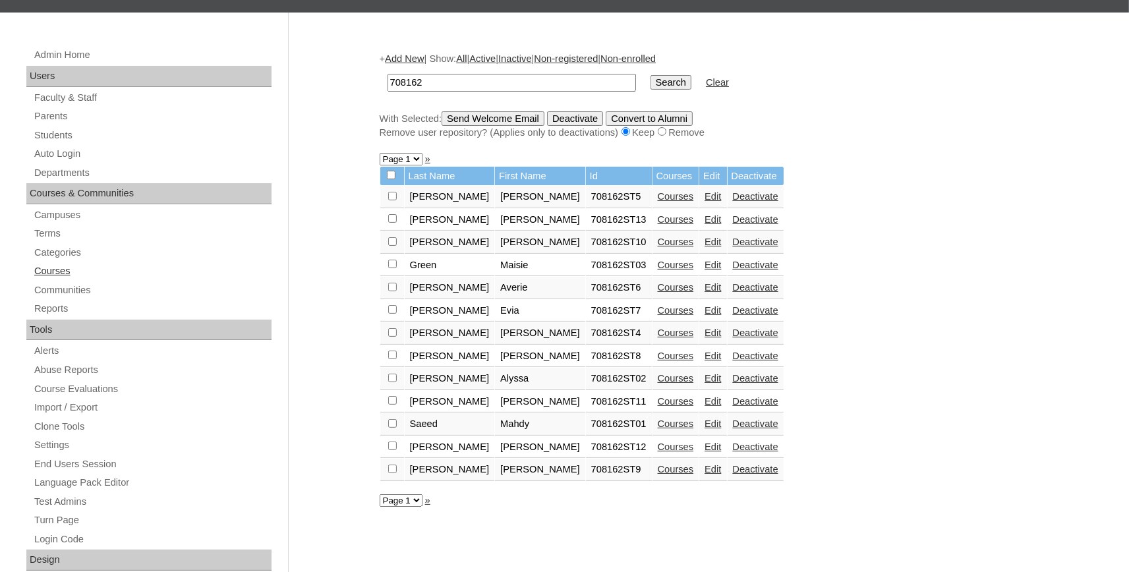
click at [54, 270] on link "Courses" at bounding box center [152, 271] width 239 height 16
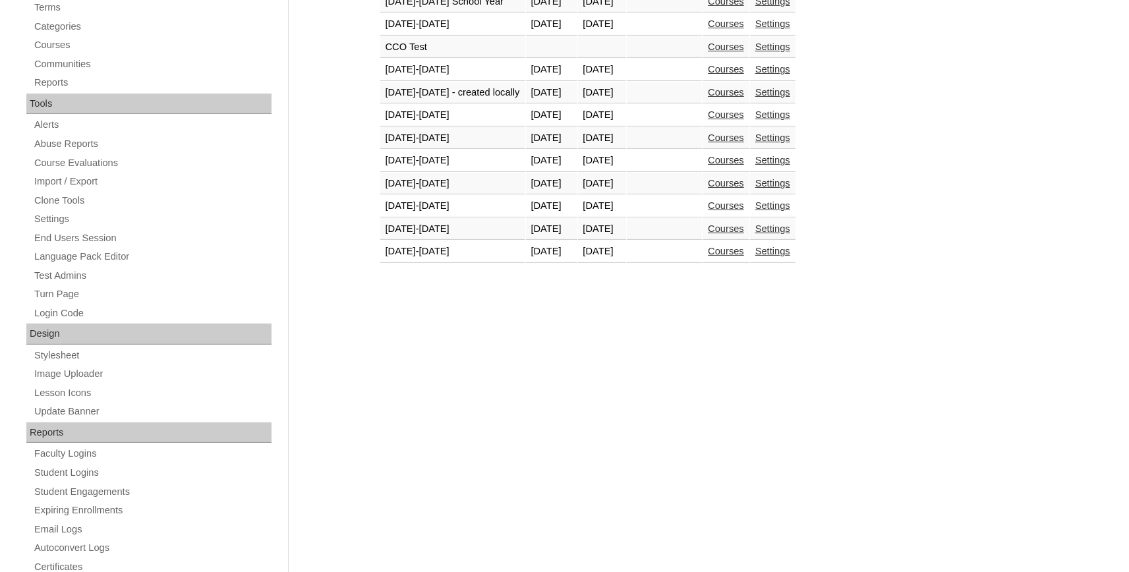
scroll to position [356, 0]
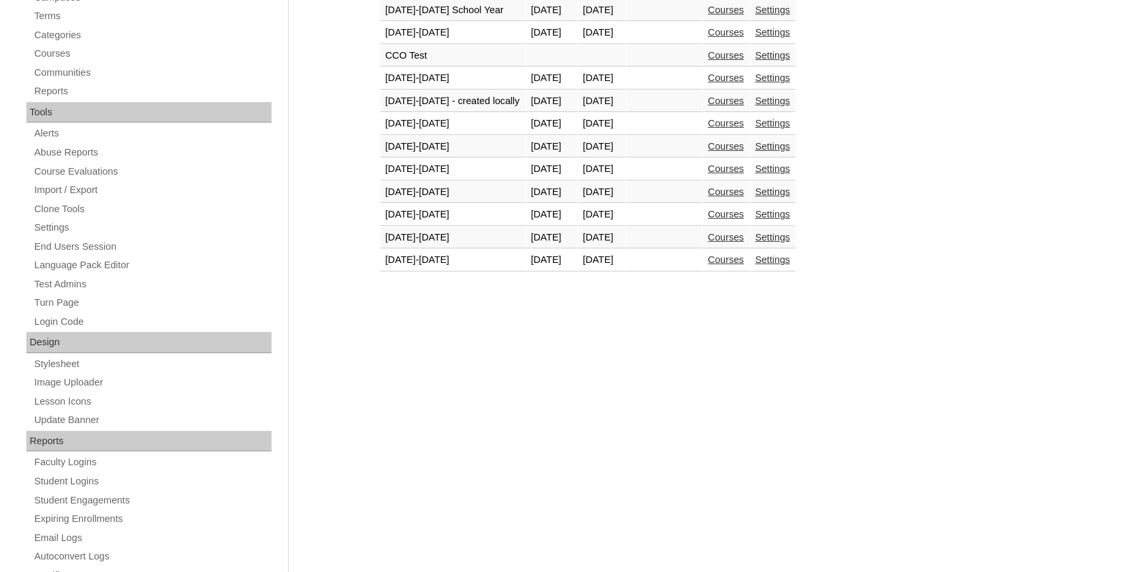
click at [744, 264] on link "Courses" at bounding box center [726, 259] width 36 height 11
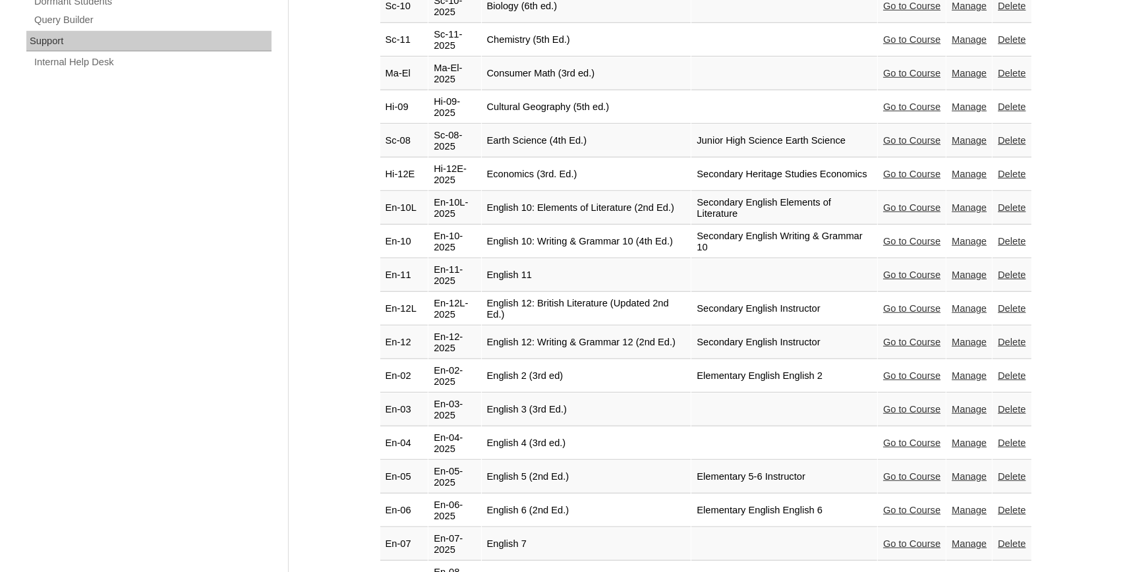
scroll to position [1088, 0]
